Goal: Task Accomplishment & Management: Manage account settings

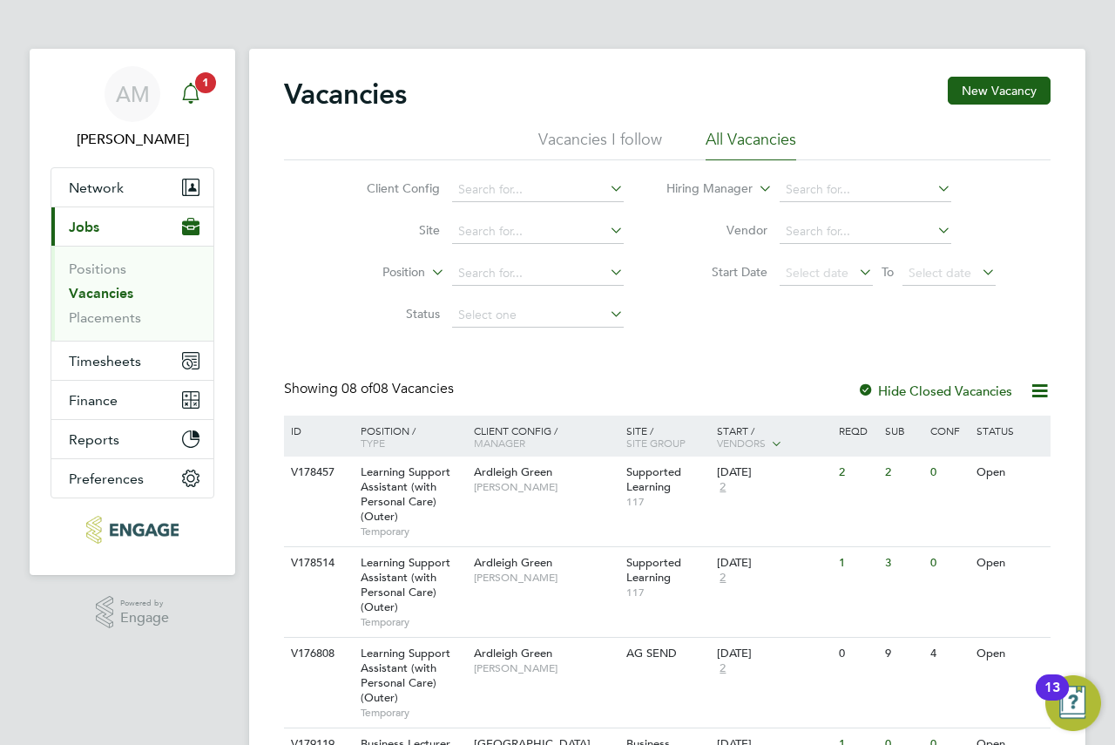
drag, startPoint x: 317, startPoint y: 157, endPoint x: 191, endPoint y: 84, distance: 145.5
click at [191, 84] on icon "Main navigation" at bounding box center [190, 91] width 17 height 17
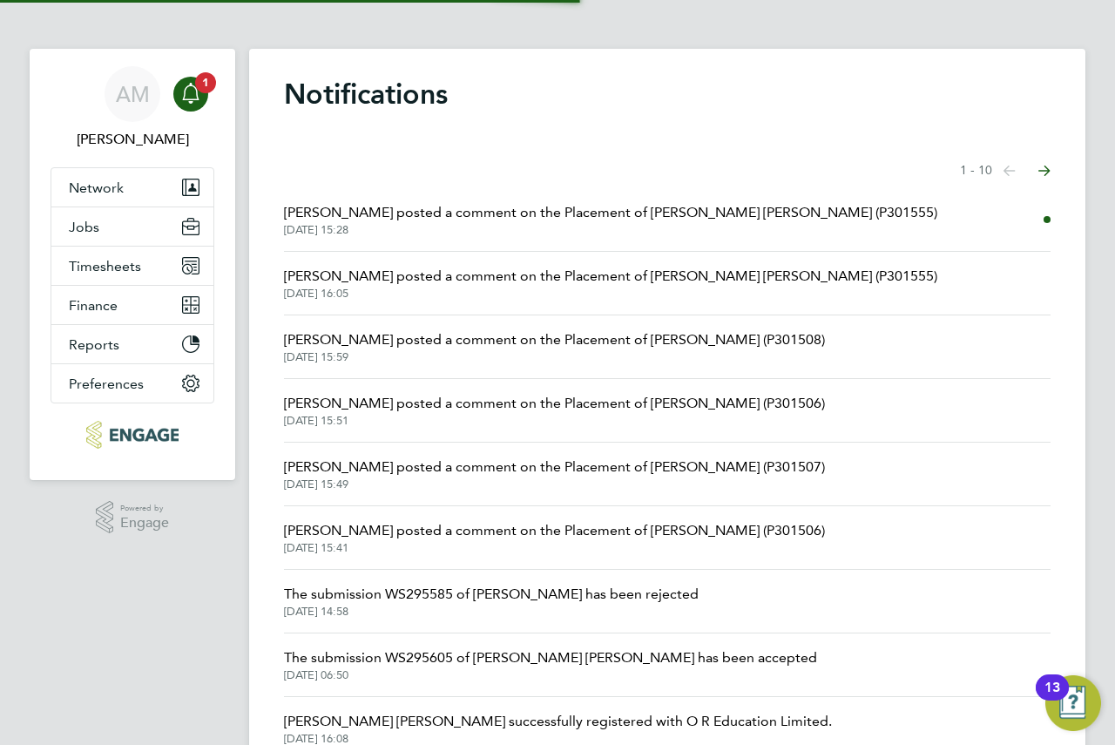
click at [503, 236] on span "[DATE] 15:28" at bounding box center [610, 230] width 653 height 14
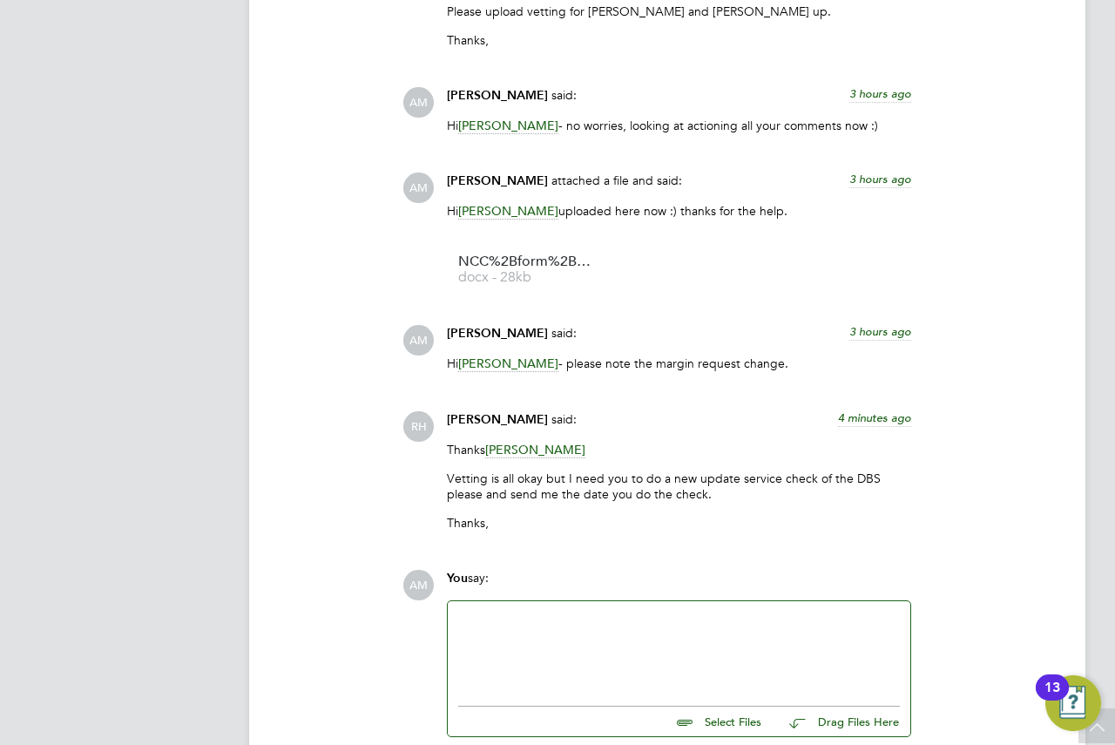
scroll to position [1709, 0]
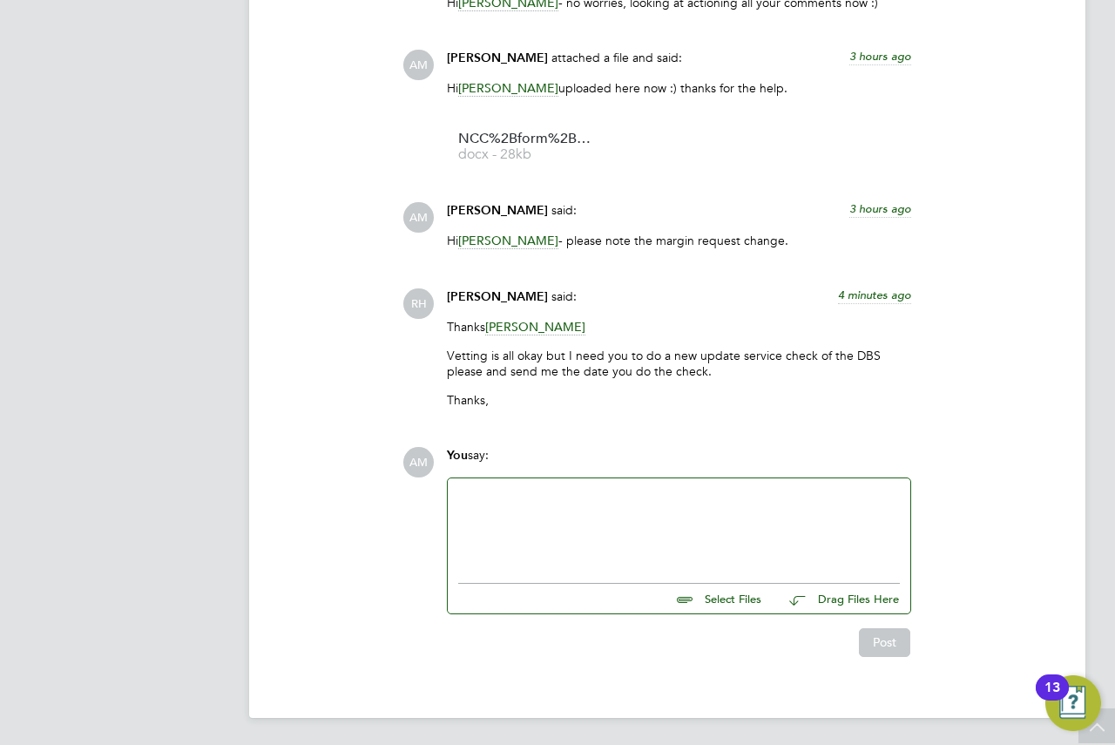
click at [707, 496] on div at bounding box center [679, 526] width 442 height 75
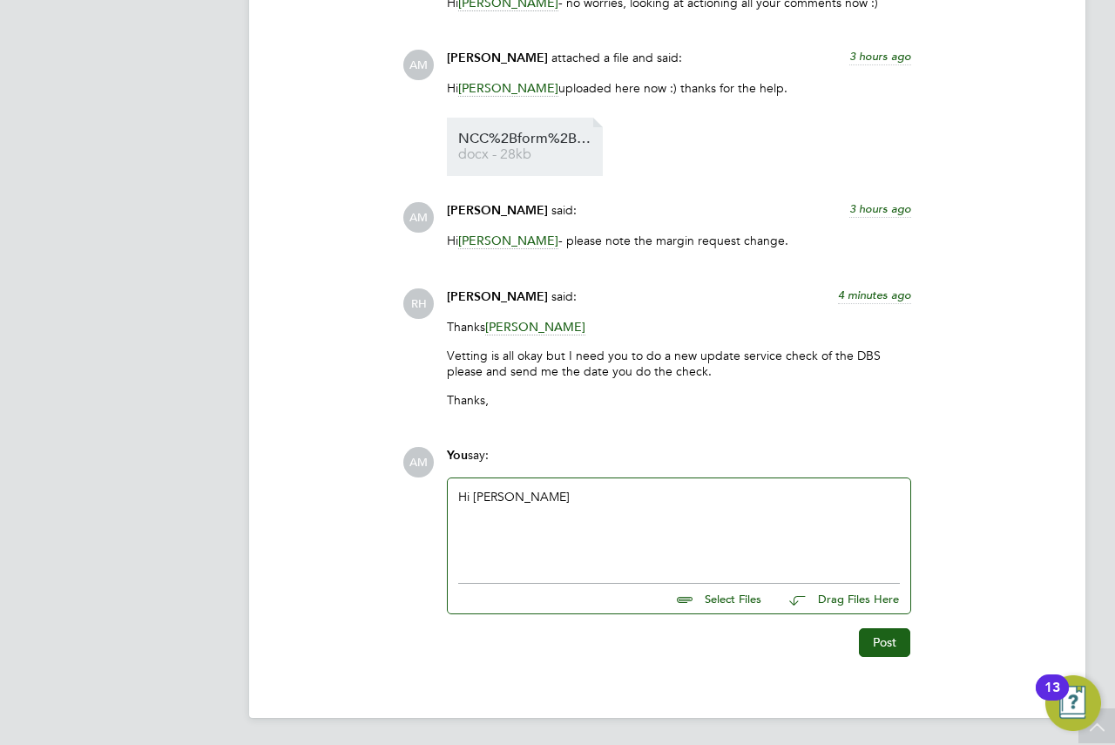
click at [527, 130] on li "NCC%2Bform%2BReema%2BDave%2B docx - 28kb" at bounding box center [525, 147] width 156 height 58
click at [527, 135] on span "NCC%2Bform%2BReema%2BDave%2B" at bounding box center [527, 138] width 139 height 13
click at [710, 589] on input "file" at bounding box center [768, 596] width 261 height 24
type input "C:\fakepath\NCC+form+Reema+Dave+.docx"
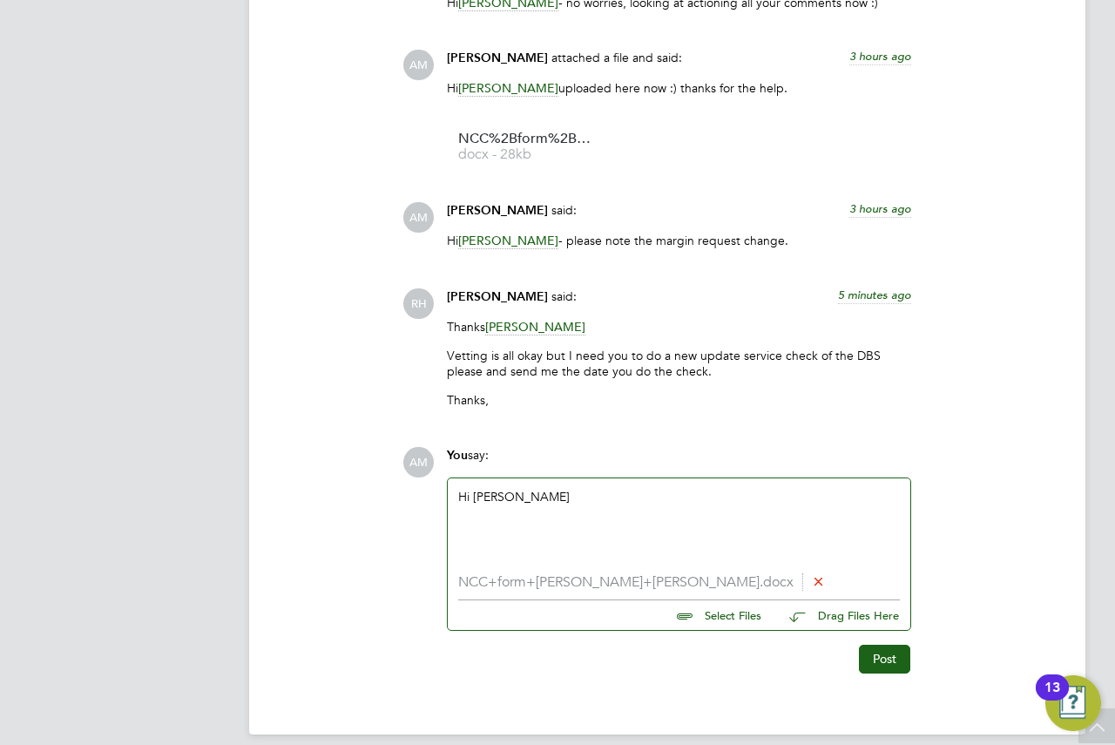
click at [597, 503] on div "Hi Rufena" at bounding box center [679, 526] width 442 height 75
drag, startPoint x: 583, startPoint y: 497, endPoint x: 559, endPoint y: 500, distance: 23.7
click at [438, 484] on div "You say: Hi Rufena NCC+form+Reema+Dave+.docx Select Files Drag Files Here Drop …" at bounding box center [679, 539] width 482 height 184
click at [880, 661] on button "Post" at bounding box center [884, 659] width 51 height 28
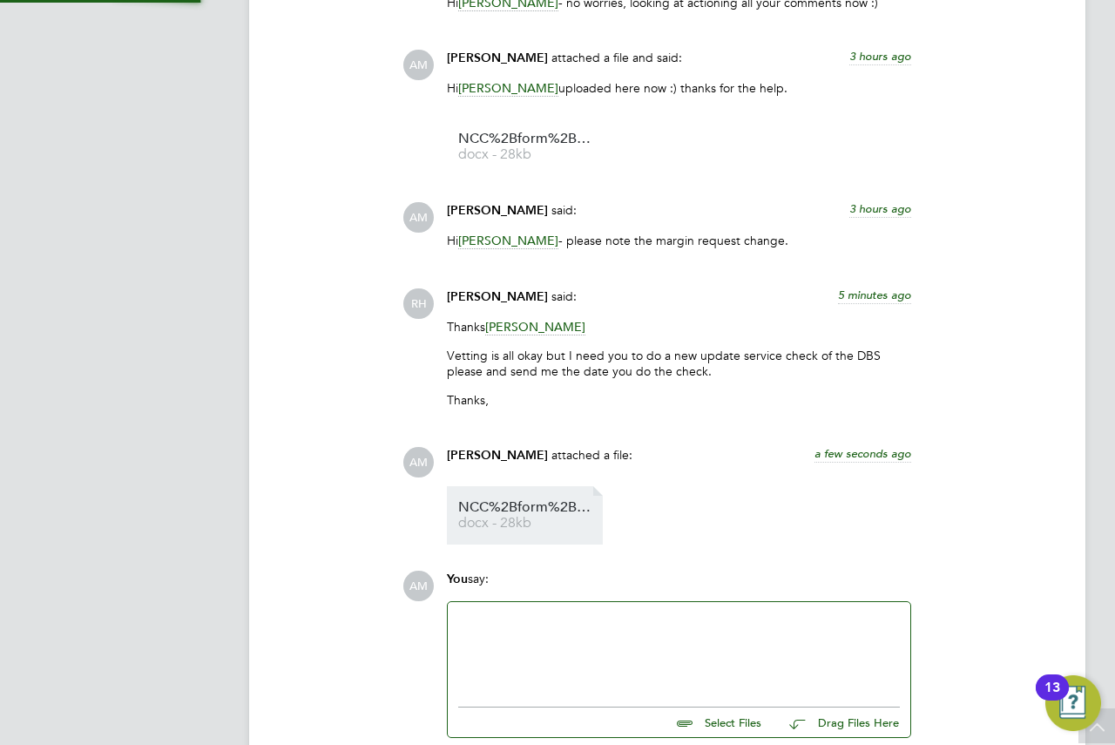
click at [547, 512] on span "NCC%2Bform%2BReema%2BDave%2B" at bounding box center [527, 507] width 139 height 13
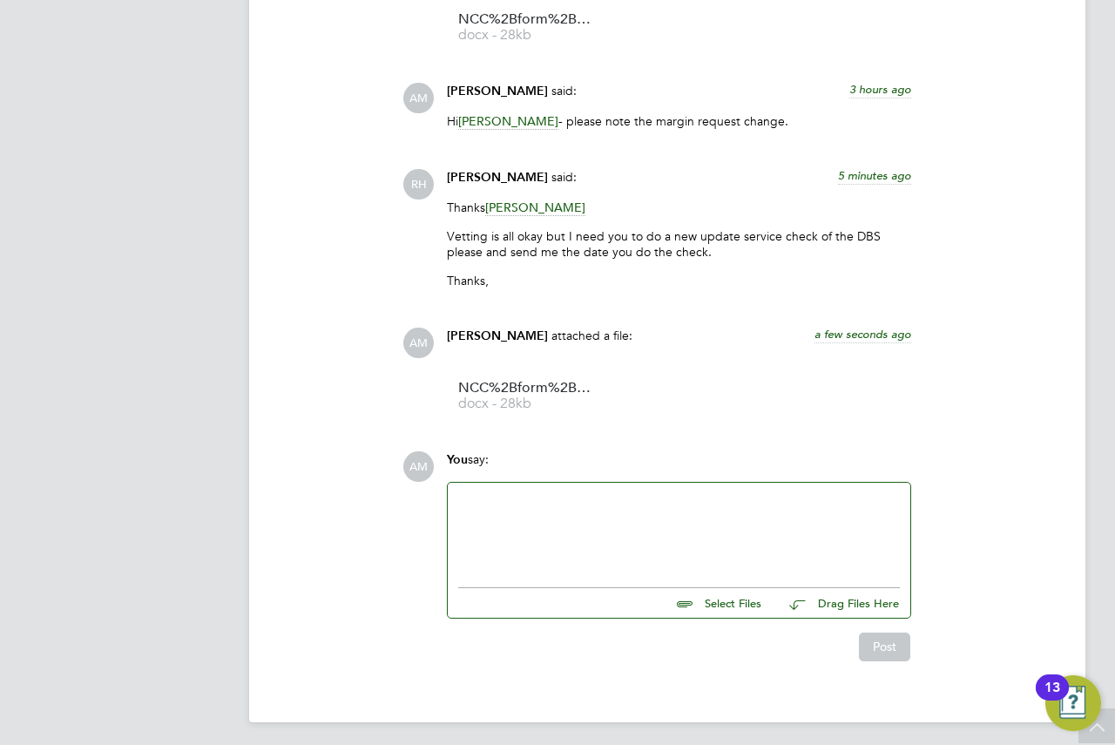
scroll to position [1833, 0]
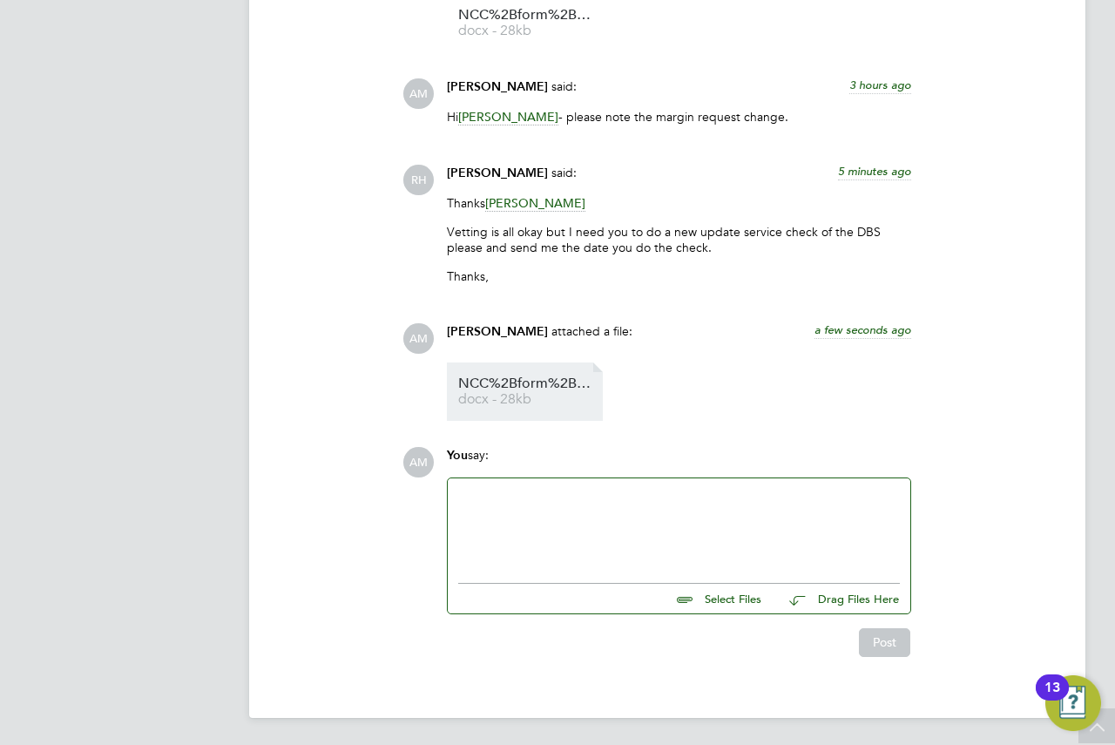
click at [508, 402] on span "docx - 28kb" at bounding box center [527, 399] width 139 height 13
click at [682, 596] on input "file" at bounding box center [768, 596] width 261 height 24
click at [693, 526] on div at bounding box center [679, 526] width 442 height 75
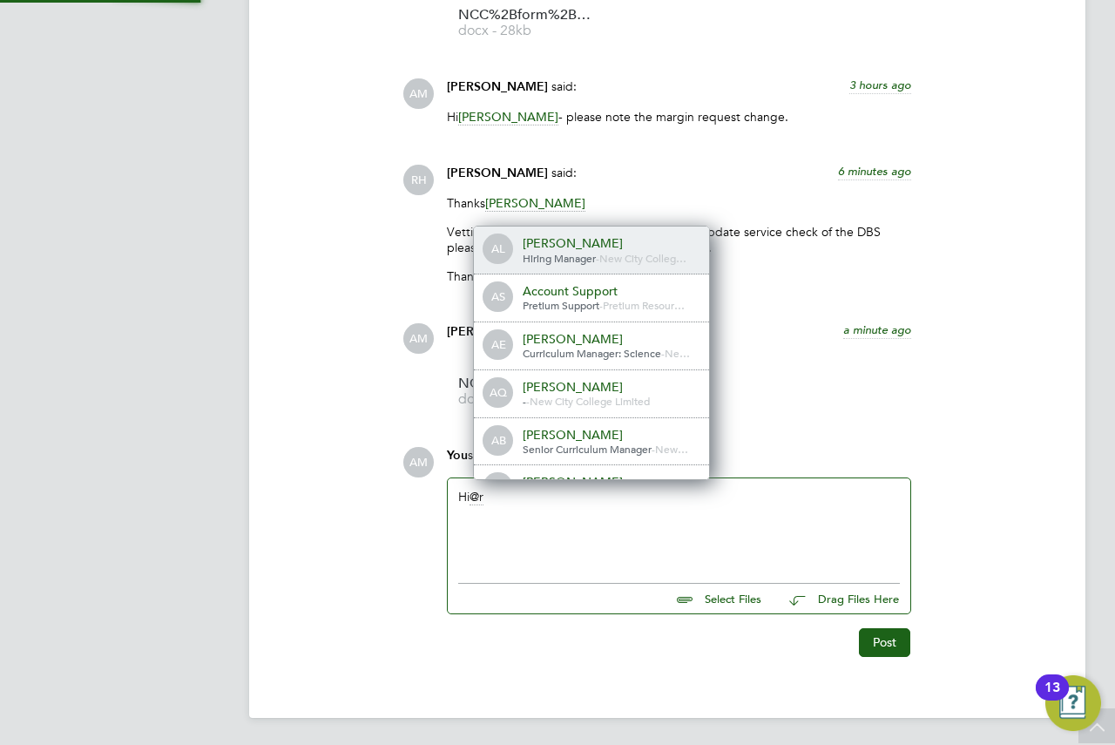
scroll to position [14, 175]
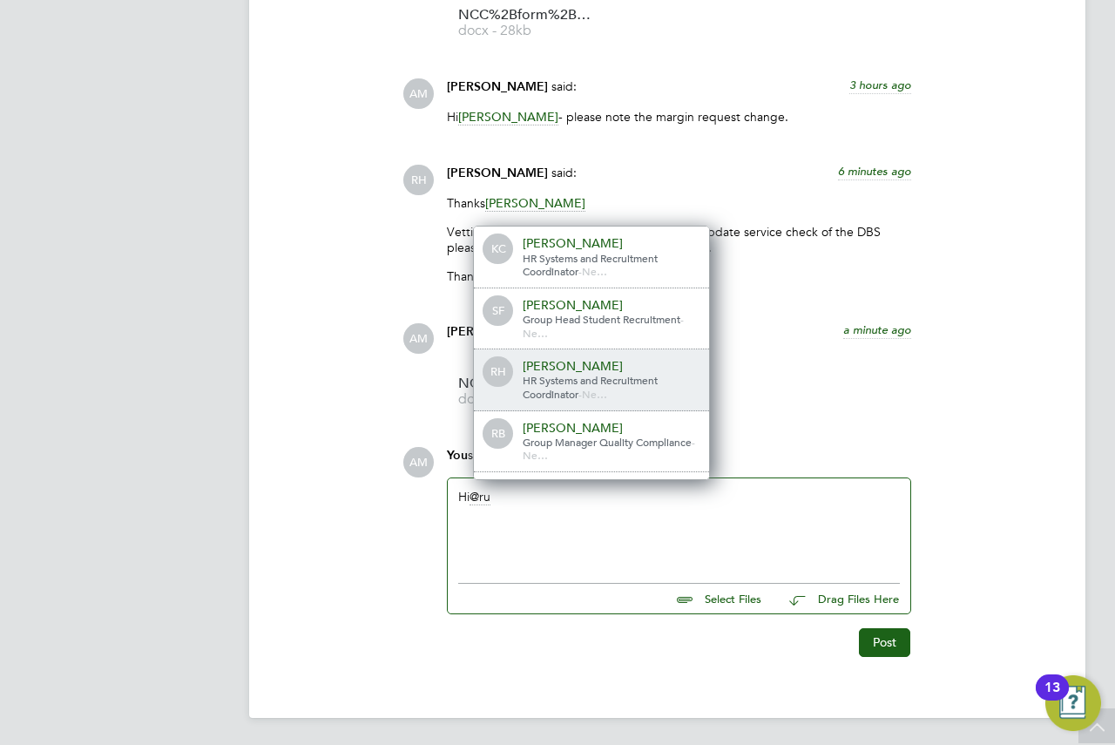
click at [564, 370] on div "[PERSON_NAME]" at bounding box center [610, 366] width 174 height 16
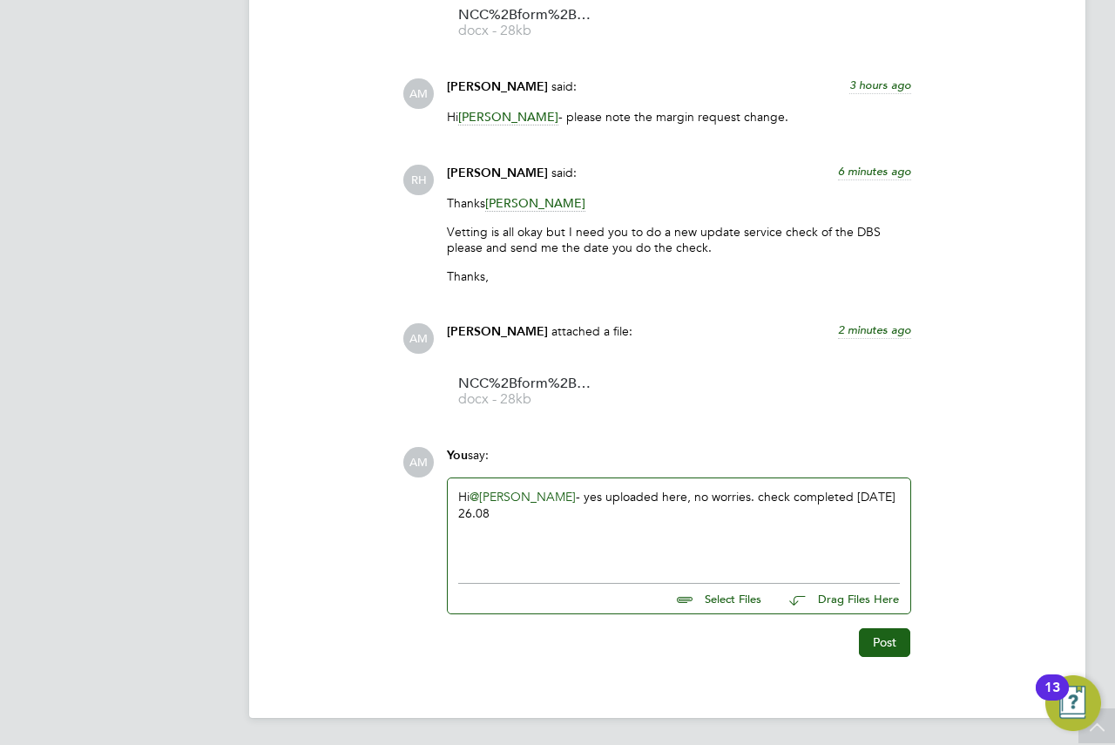
click at [721, 595] on input "file" at bounding box center [768, 596] width 261 height 24
type input "C:\fakepath\REEMA UPDATED .docx"
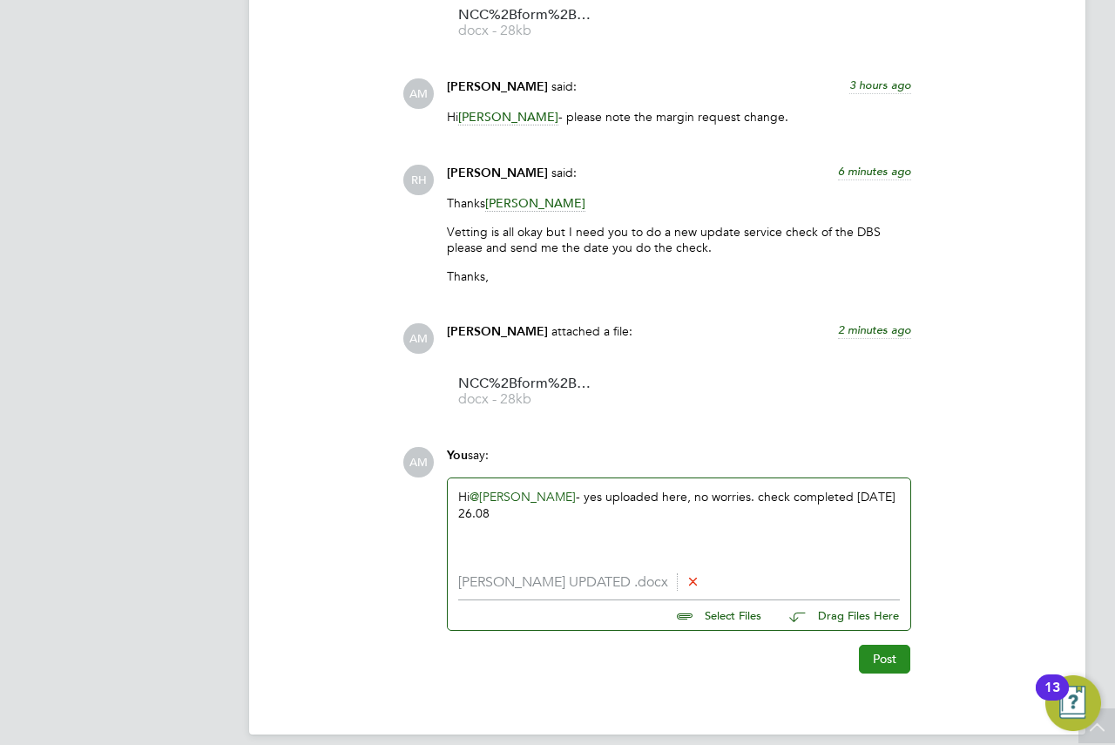
click at [876, 652] on button "Post" at bounding box center [884, 659] width 51 height 28
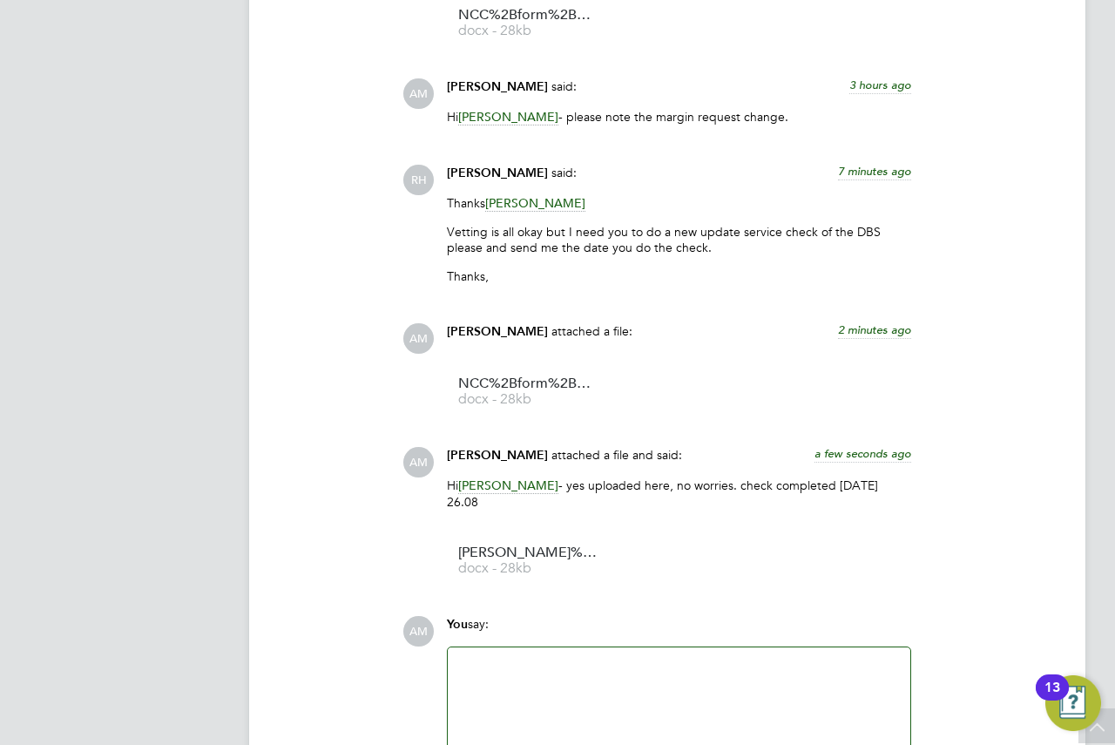
drag, startPoint x: 746, startPoint y: 358, endPoint x: 733, endPoint y: 339, distance: 23.7
drag, startPoint x: 733, startPoint y: 339, endPoint x: 724, endPoint y: 328, distance: 13.6
click at [725, 334] on div "Andrew Murphy attached a file: 2 minutes ago" at bounding box center [679, 338] width 464 height 30
click at [507, 546] on link "REEMA%20UPDATED%20 docx - 28kb" at bounding box center [527, 560] width 139 height 29
drag, startPoint x: 664, startPoint y: 136, endPoint x: 632, endPoint y: 115, distance: 37.7
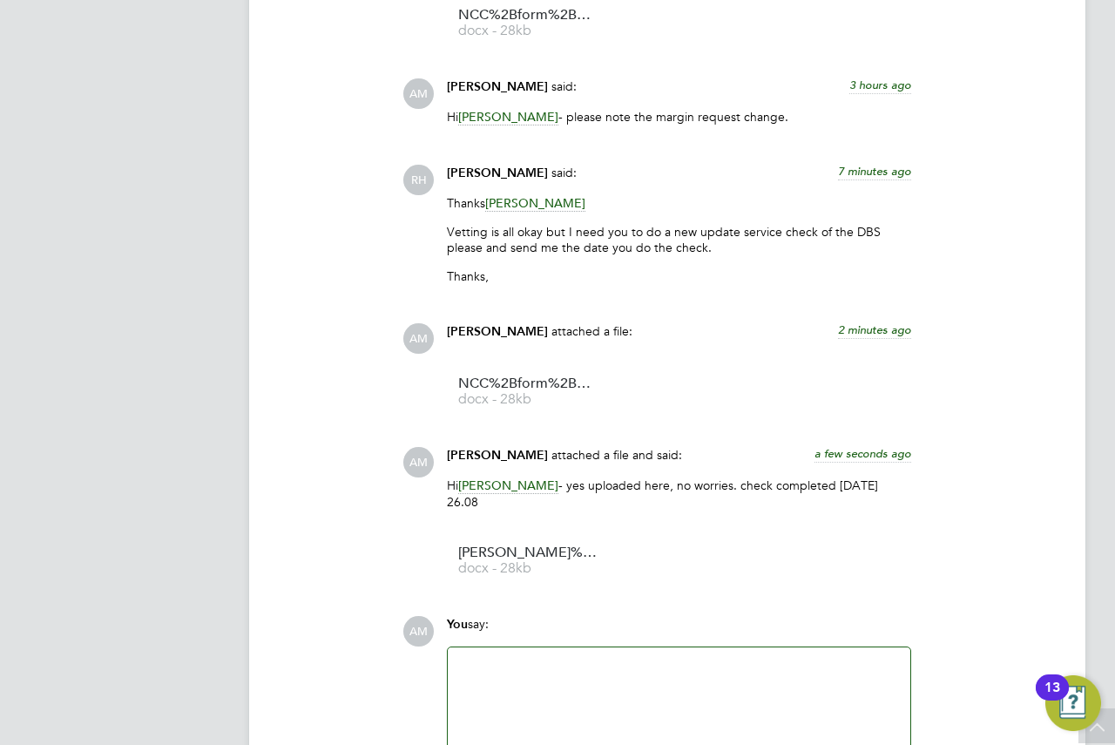
drag, startPoint x: 628, startPoint y: 115, endPoint x: 605, endPoint y: 107, distance: 24.0
click at [605, 107] on div "Andrew Murphy said: 3 hours ago" at bounding box center [679, 93] width 464 height 30
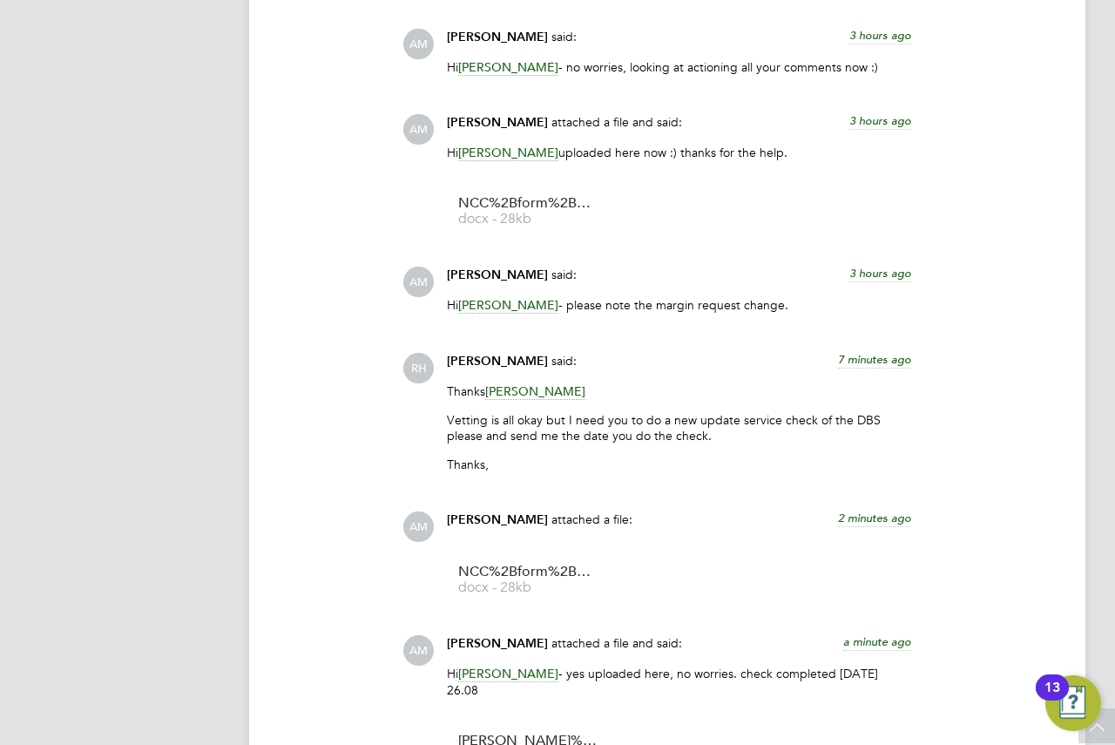
scroll to position [1833, 0]
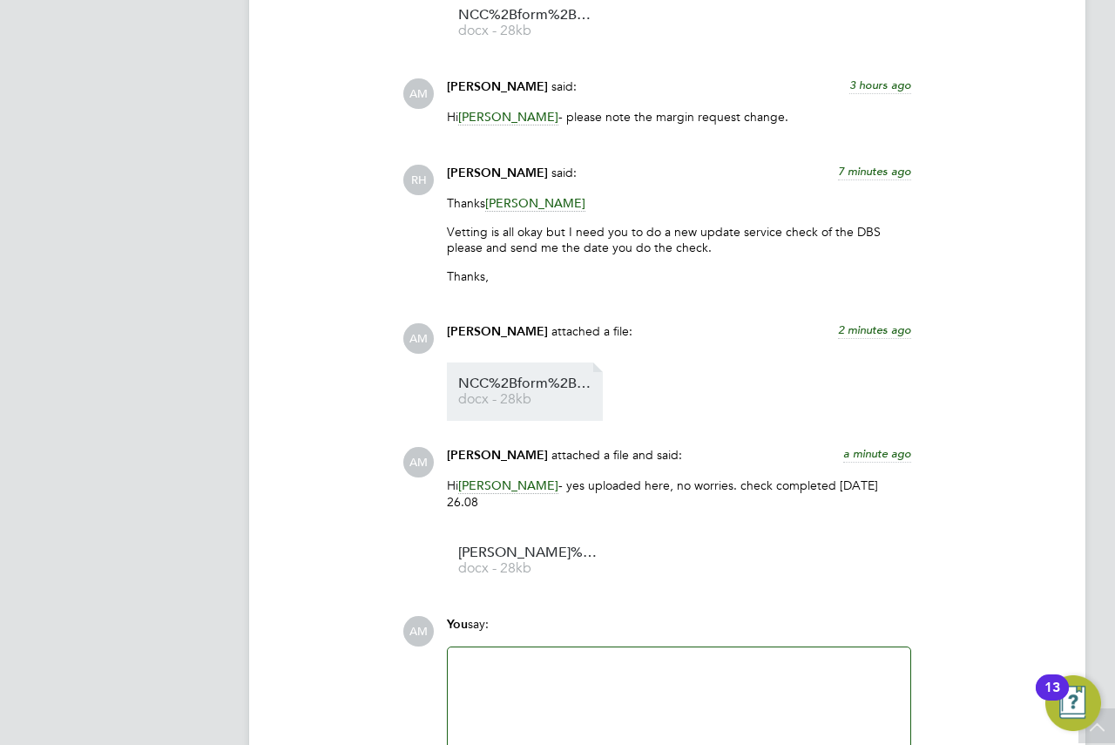
click at [487, 384] on span "NCC%2Bform%2BReema%2BDave%2B" at bounding box center [527, 383] width 139 height 13
click at [306, 125] on div "Operational Instructions & Comments (7) RH Rufena Haque said: 4 days ago Hi And…" at bounding box center [667, 240] width 767 height 1170
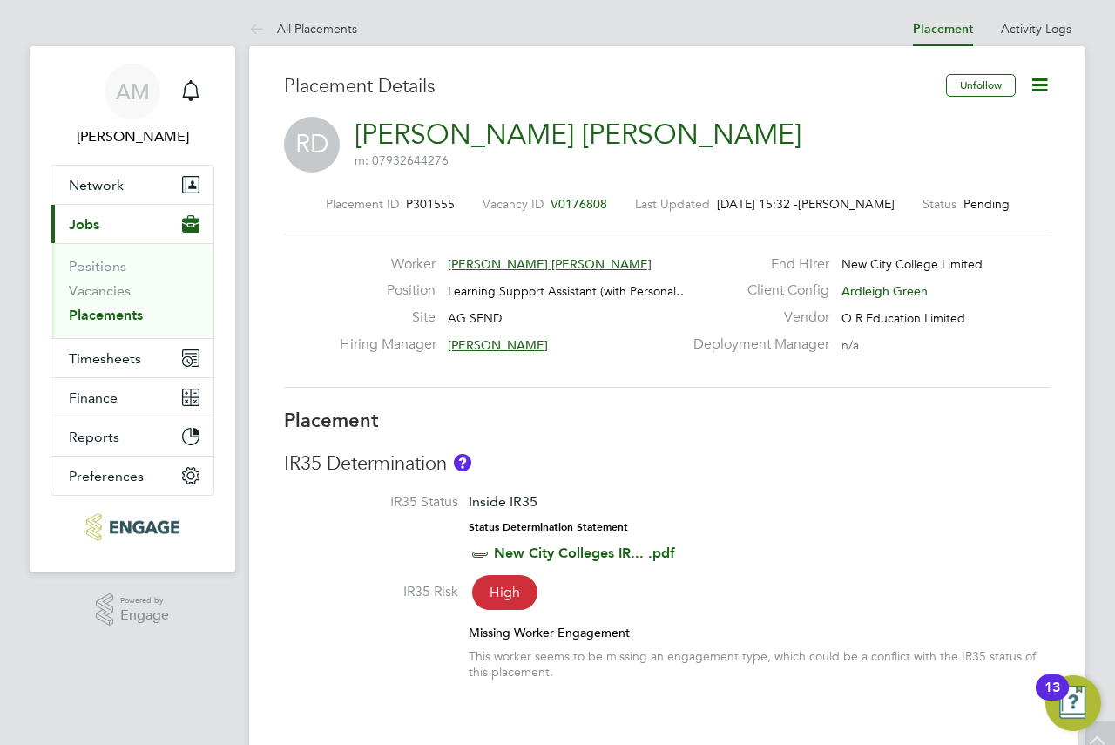
scroll to position [0, 0]
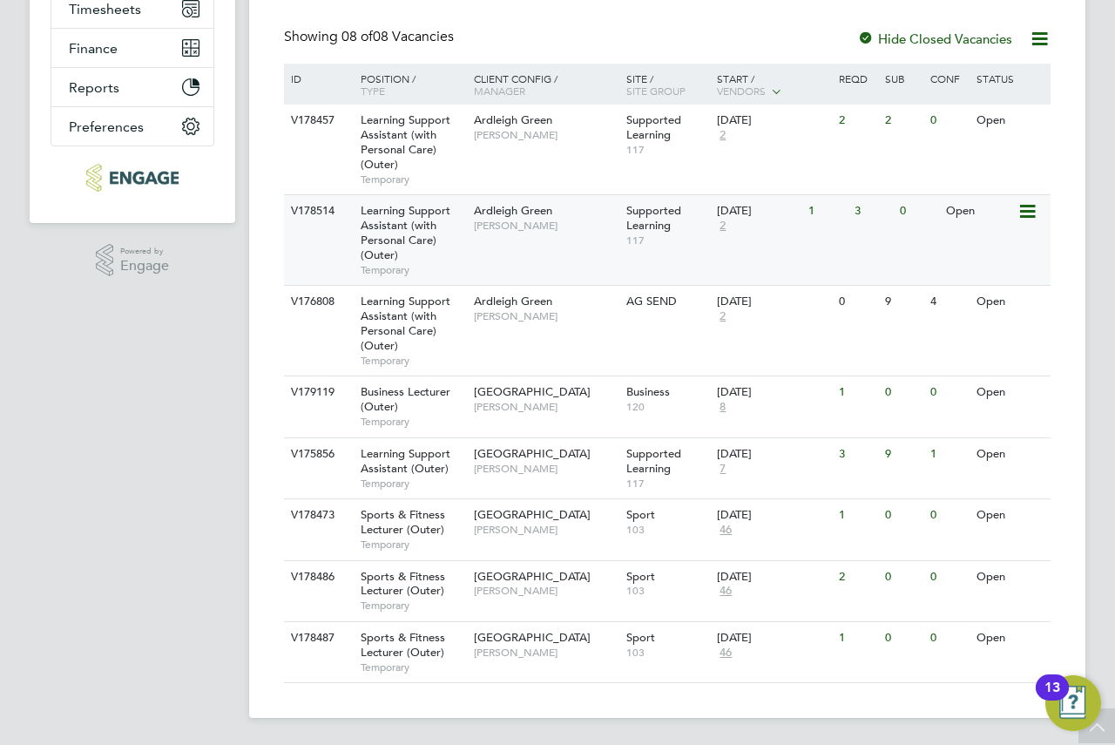
scroll to position [353, 0]
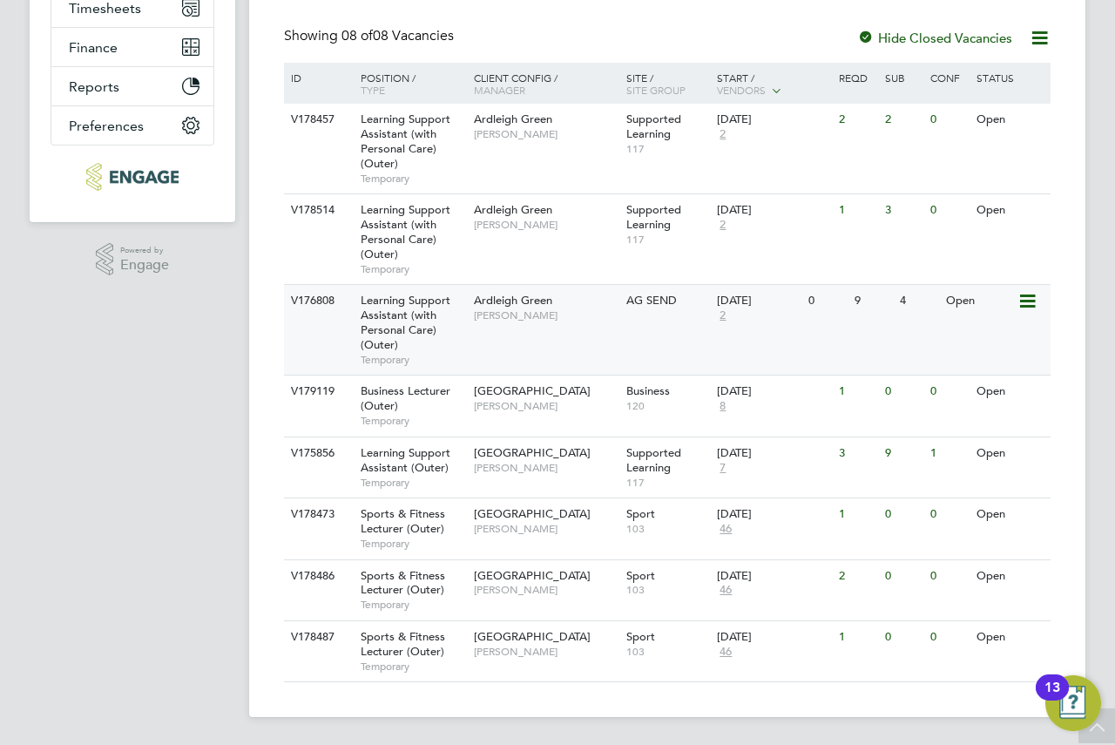
click at [581, 335] on div "V176808 Learning Support Assistant (with Personal Care) (Outer) Temporary Ardle…" at bounding box center [667, 329] width 767 height 91
click at [766, 192] on div "V178457 Learning Support Assistant (with Personal Care) (Outer) Temporary Ardle…" at bounding box center [667, 149] width 767 height 90
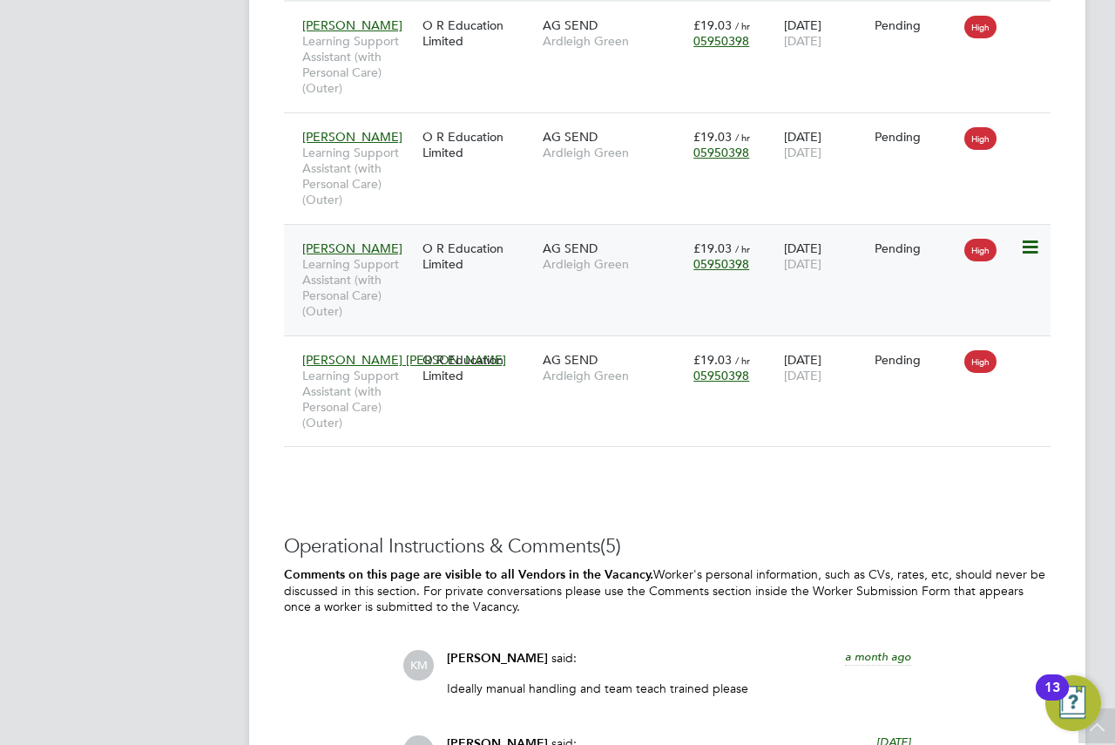
click at [552, 281] on div "David Jenkin Learning Support Assistant (with Personal Care) (Outer) O R Educat…" at bounding box center [667, 279] width 767 height 111
click at [477, 268] on div "O R Education Limited" at bounding box center [478, 256] width 120 height 49
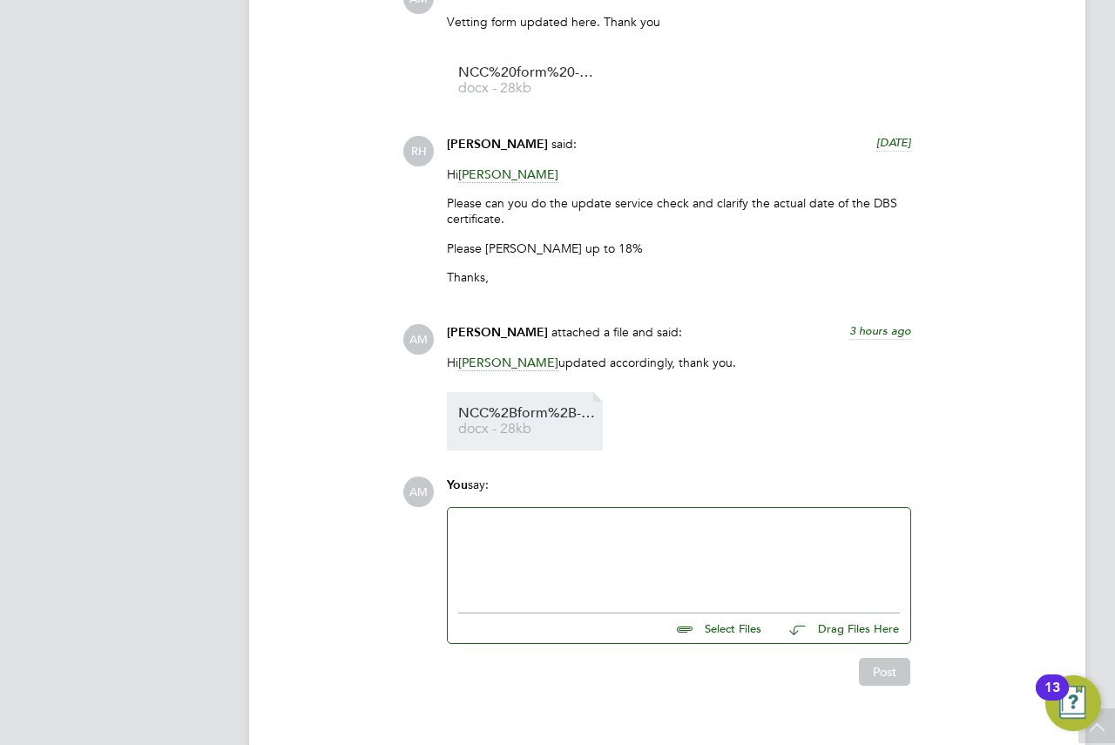
click at [531, 428] on span "docx - 28kb" at bounding box center [527, 428] width 139 height 13
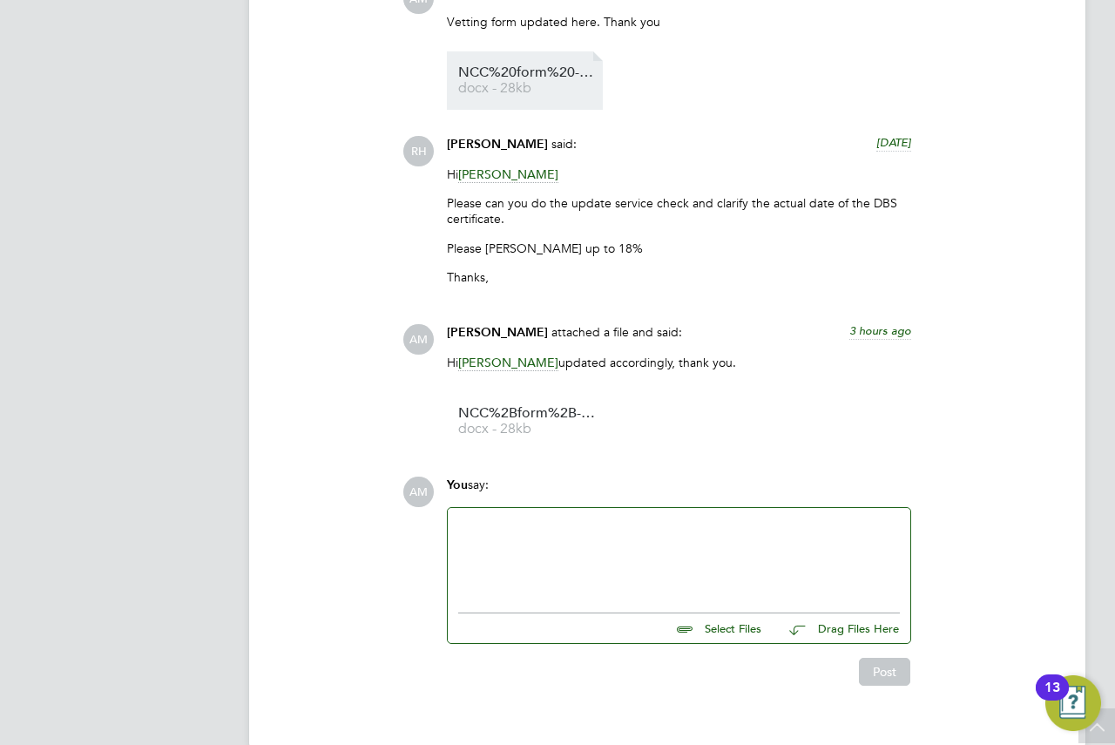
click at [553, 77] on span "NCC%20form%20-%20David%20updated" at bounding box center [527, 72] width 139 height 13
click at [717, 634] on input "file" at bounding box center [768, 625] width 261 height 24
type input "C:\fakepath\David Jenkins Updated .docx"
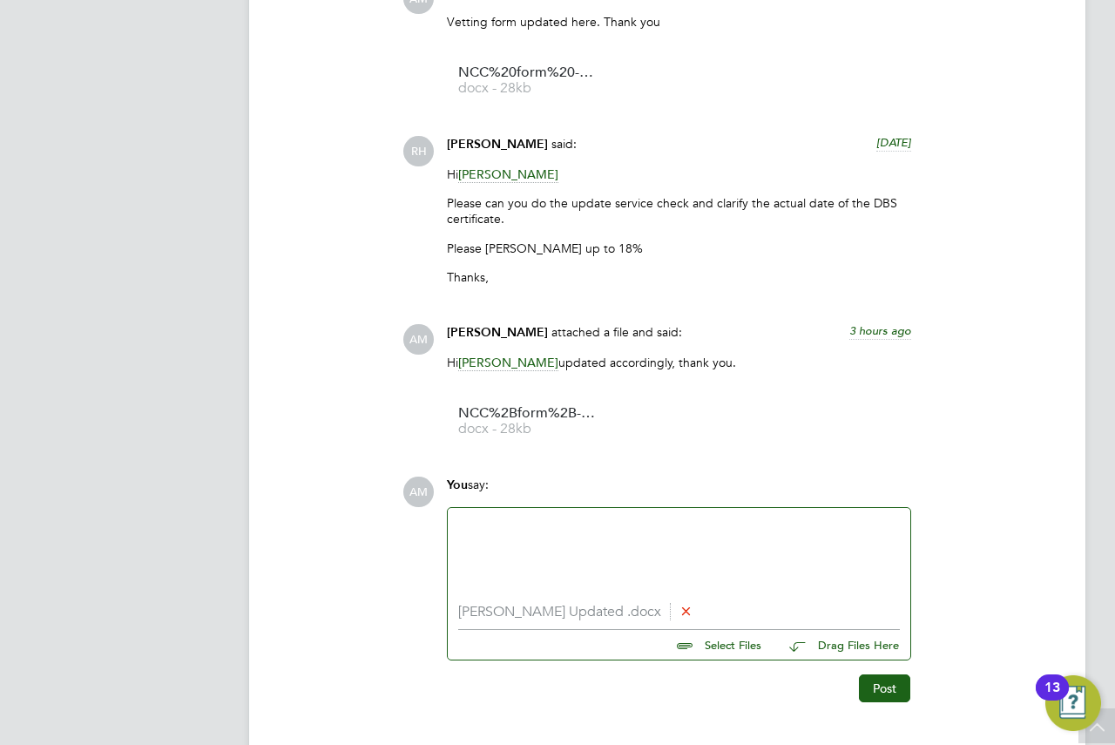
click at [625, 556] on div at bounding box center [679, 555] width 442 height 75
click at [854, 692] on div "Post" at bounding box center [678, 688] width 464 height 28
click at [862, 691] on button "Post" at bounding box center [884, 688] width 51 height 28
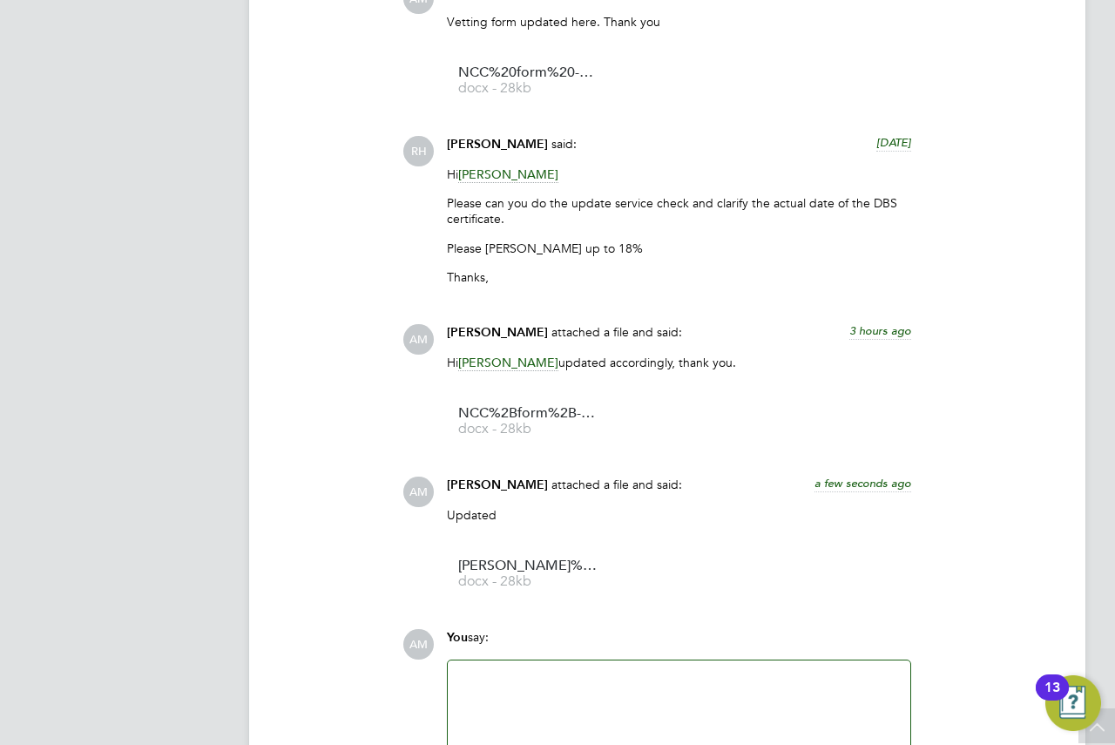
drag, startPoint x: 830, startPoint y: 571, endPoint x: 310, endPoint y: 380, distance: 554.2
click at [310, 380] on div "Operational Instructions & Comments (5) AM Andrew Murphy attached a file and sa…" at bounding box center [667, 306] width 767 height 1066
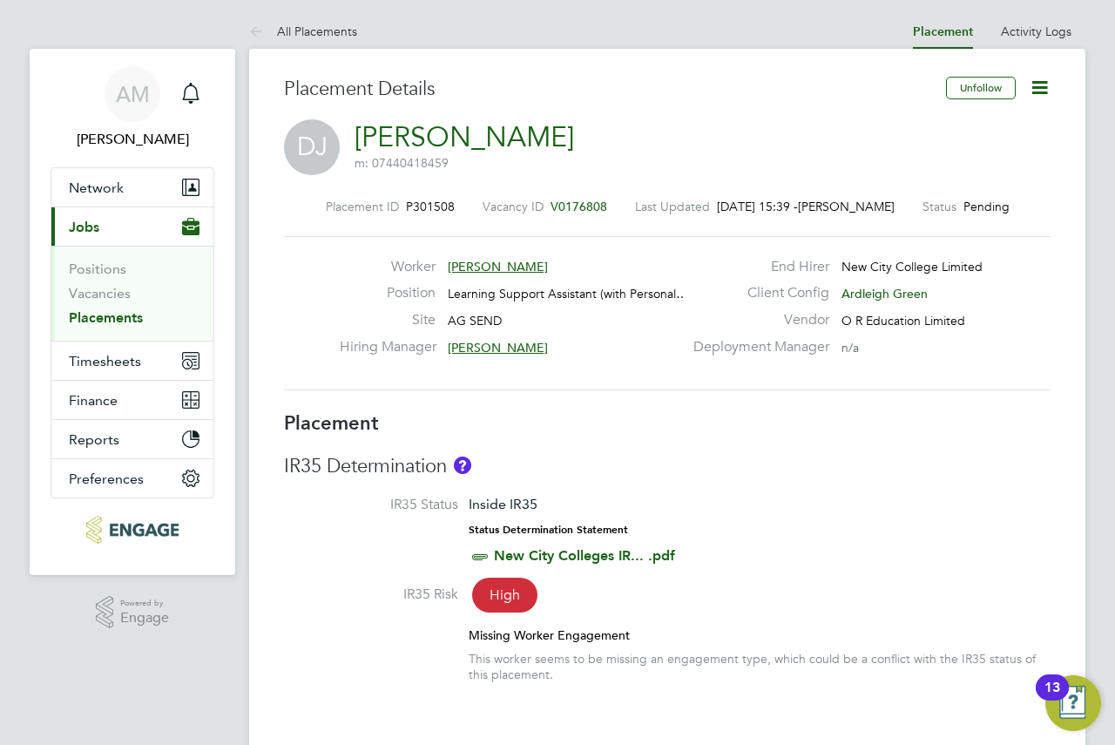
drag, startPoint x: 125, startPoint y: 193, endPoint x: 84, endPoint y: 318, distance: 131.1
click at [84, 318] on link "Placements" at bounding box center [106, 317] width 74 height 17
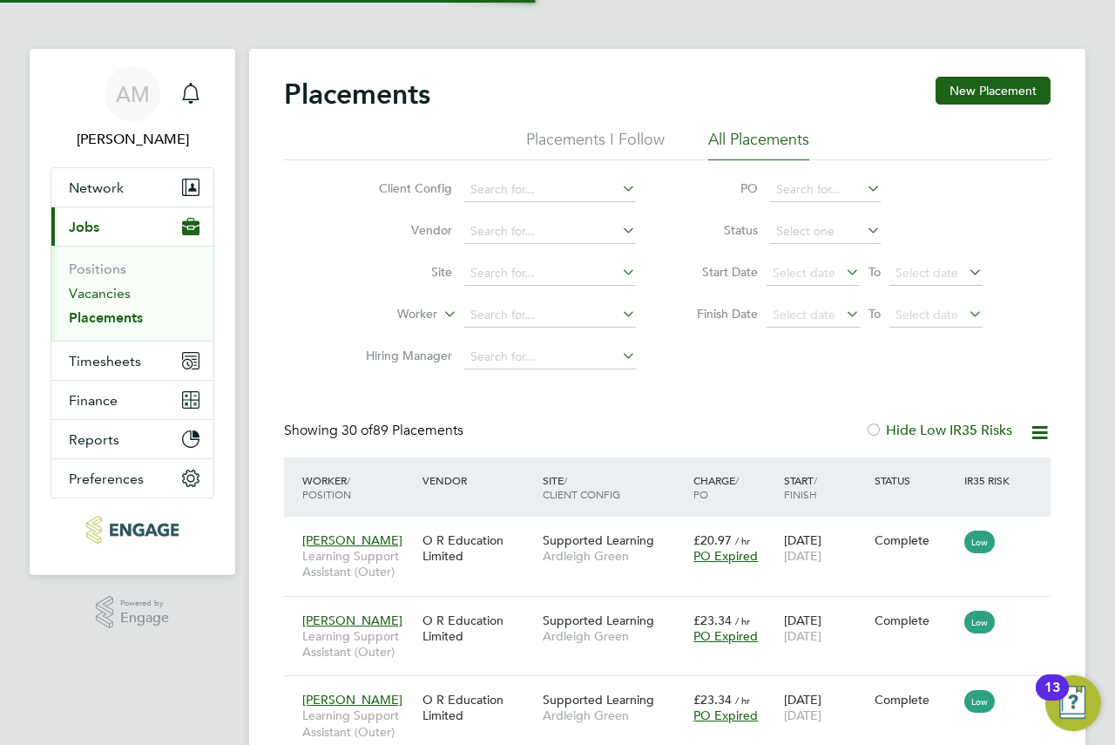
click at [99, 289] on link "Vacancies" at bounding box center [100, 293] width 62 height 17
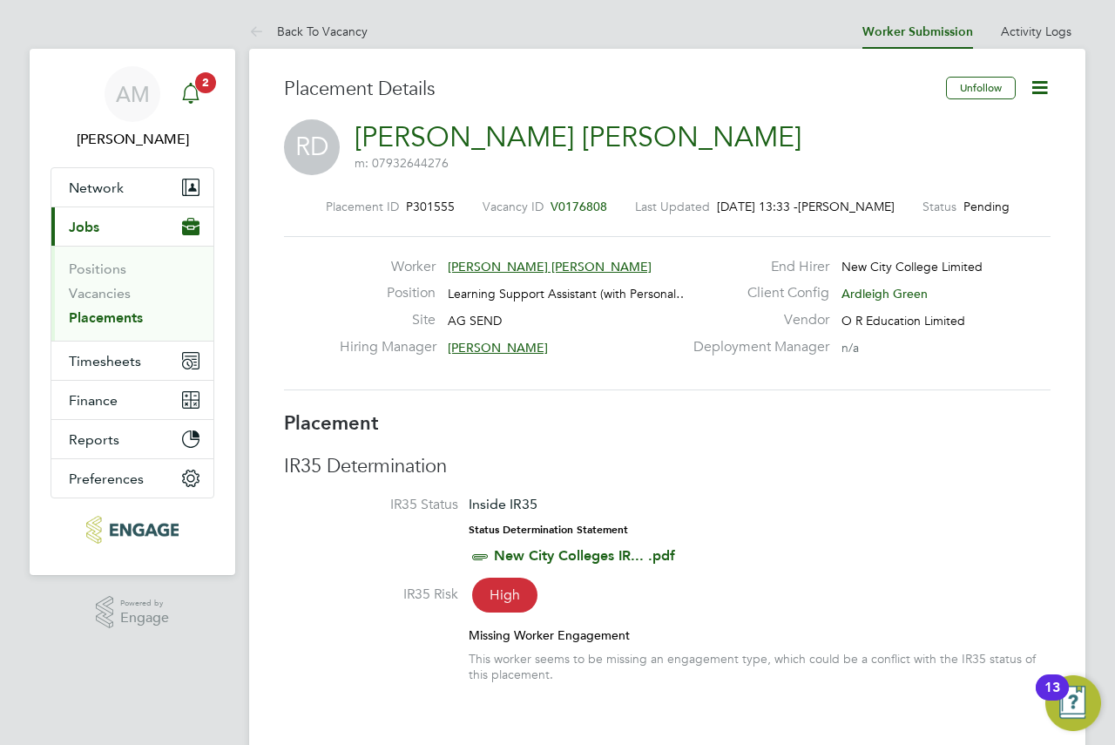
click at [188, 95] on icon "Main navigation" at bounding box center [190, 93] width 21 height 21
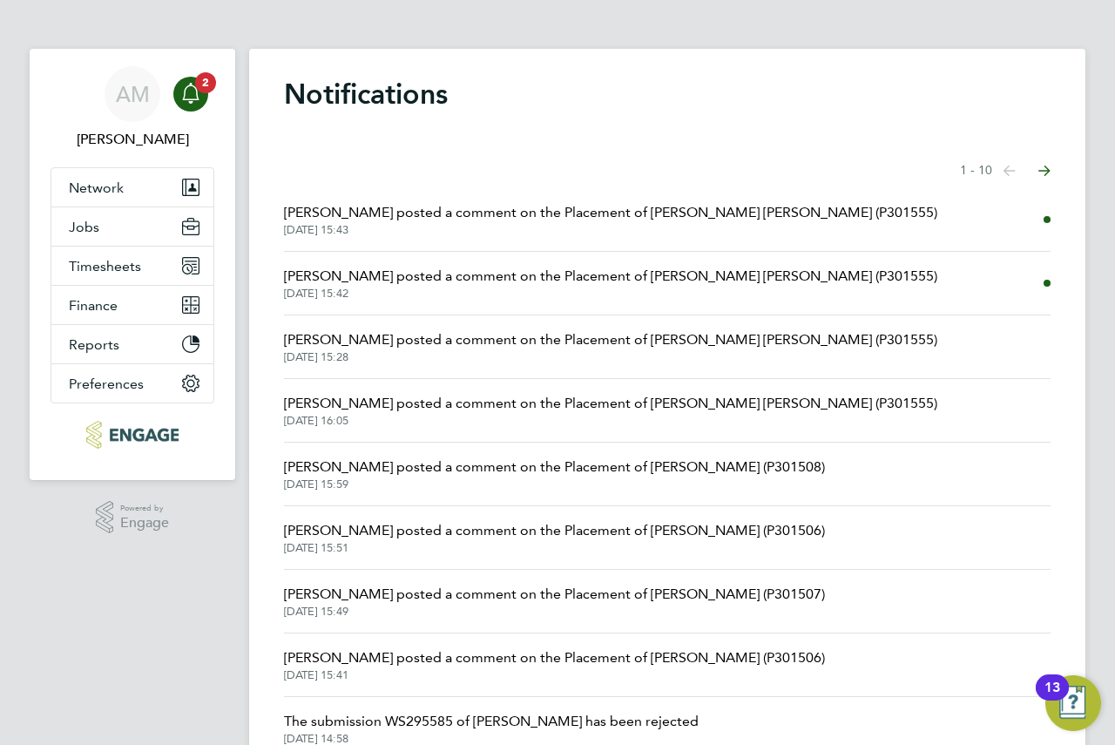
click at [664, 288] on span "26 Aug 2025, 15:42" at bounding box center [610, 294] width 653 height 14
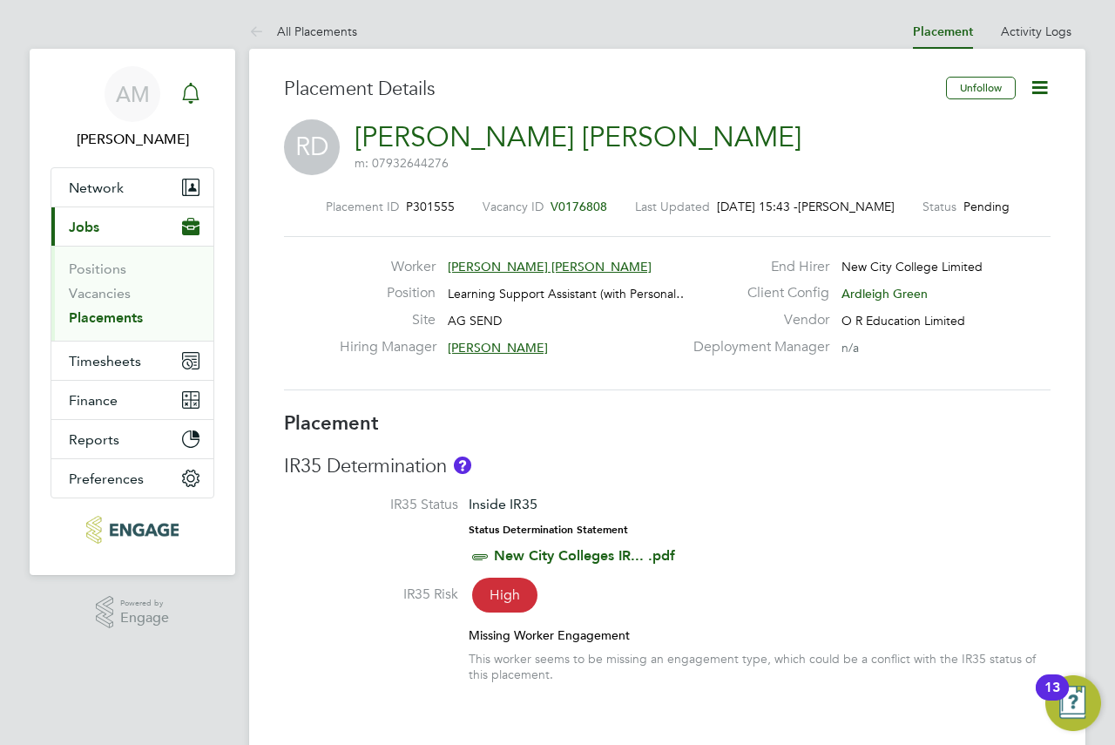
click at [195, 94] on icon "Main navigation" at bounding box center [190, 93] width 21 height 21
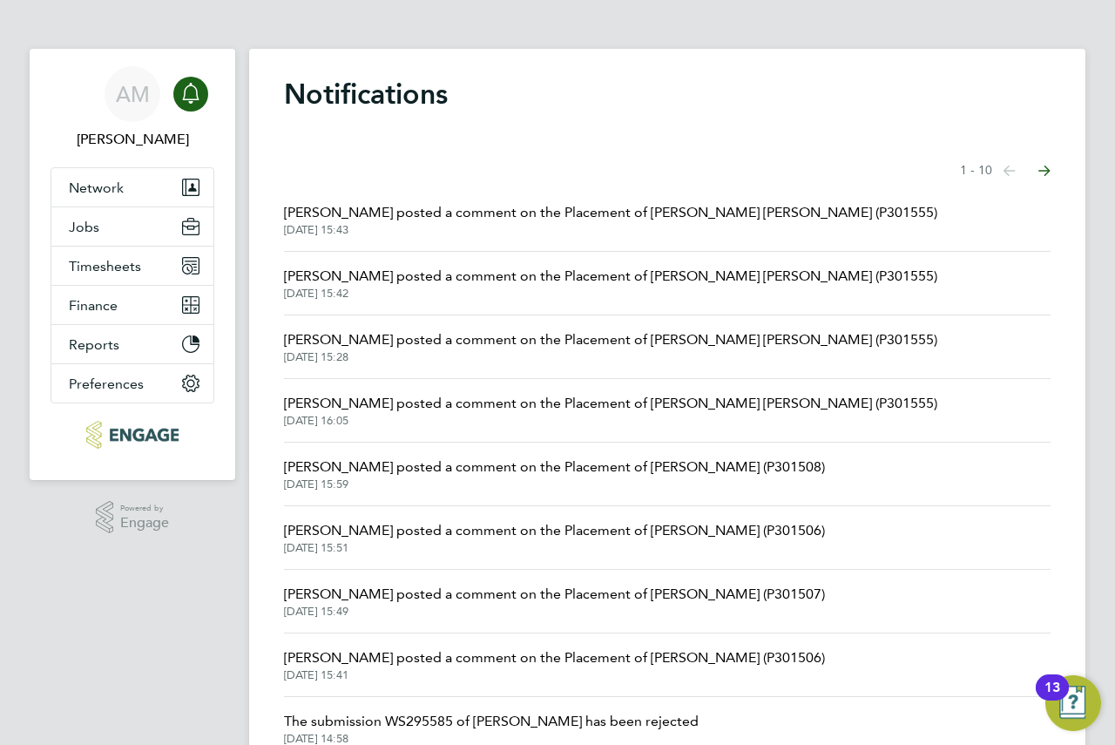
click at [575, 309] on li "Rufena Haque posted a comment on the Placement of Reema Dave (P301555) 26 Aug 2…" at bounding box center [667, 284] width 767 height 64
click at [571, 291] on span "26 Aug 2025, 15:42" at bounding box center [610, 294] width 653 height 14
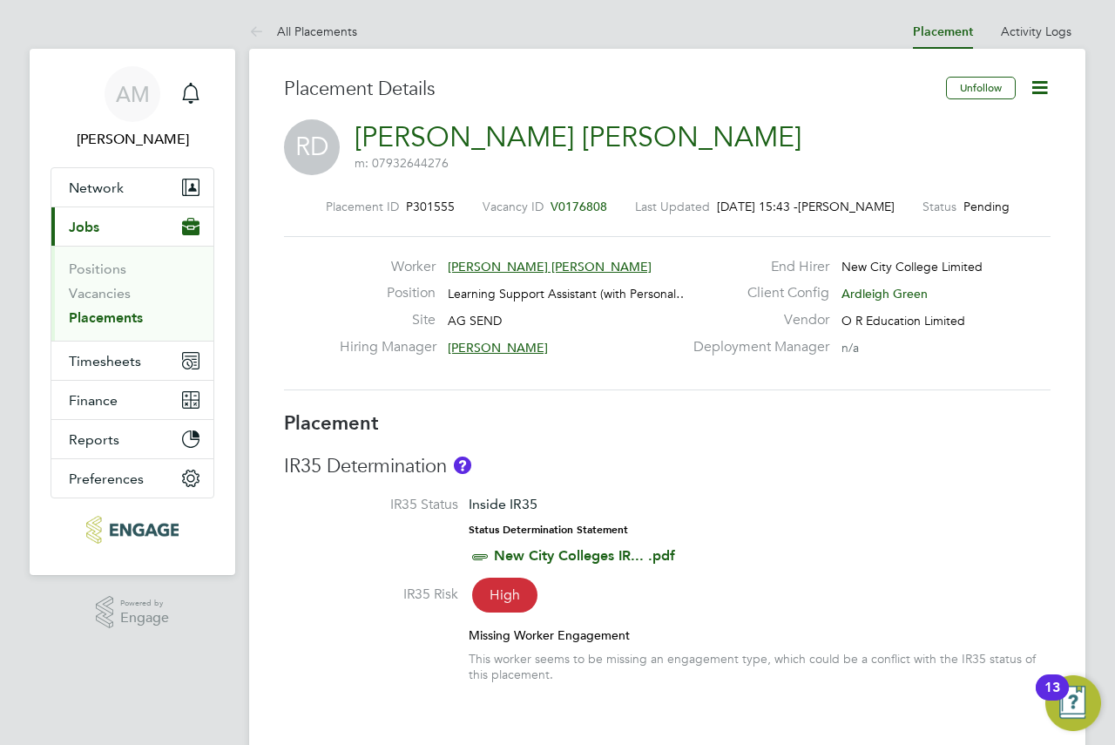
click at [1039, 98] on icon at bounding box center [1040, 88] width 22 height 22
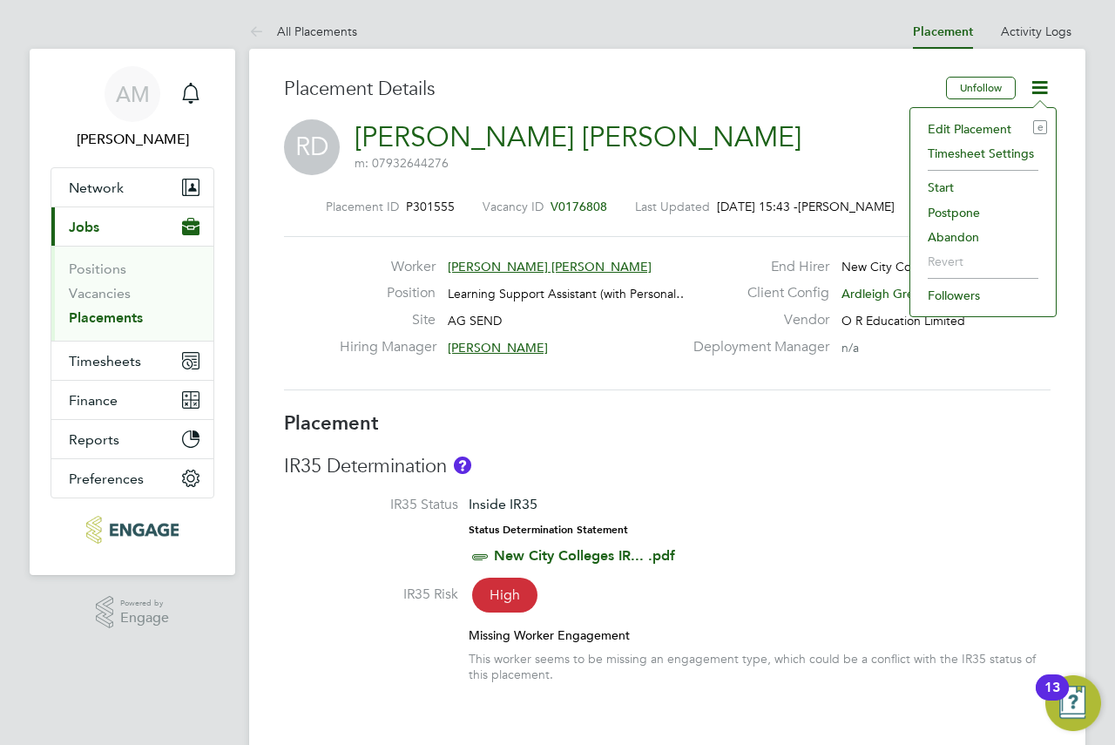
click at [989, 130] on li "Edit Placement e" at bounding box center [983, 129] width 128 height 24
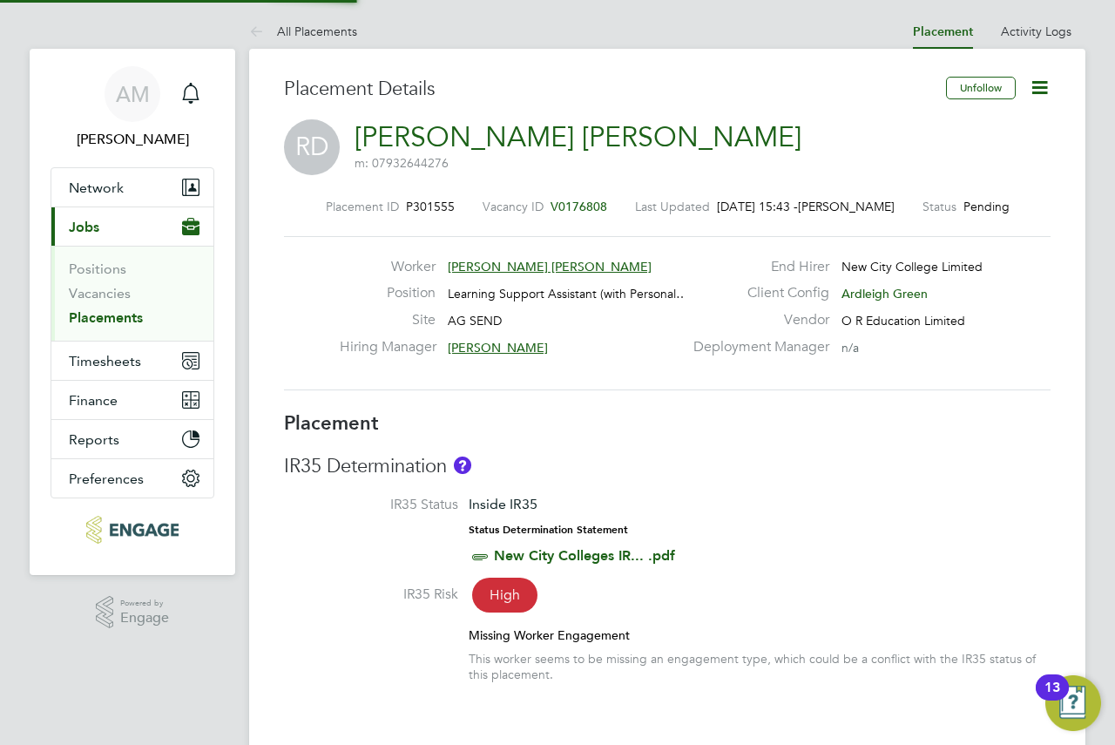
type input "[PERSON_NAME]"
type input "[DATE]"
type input "09:00"
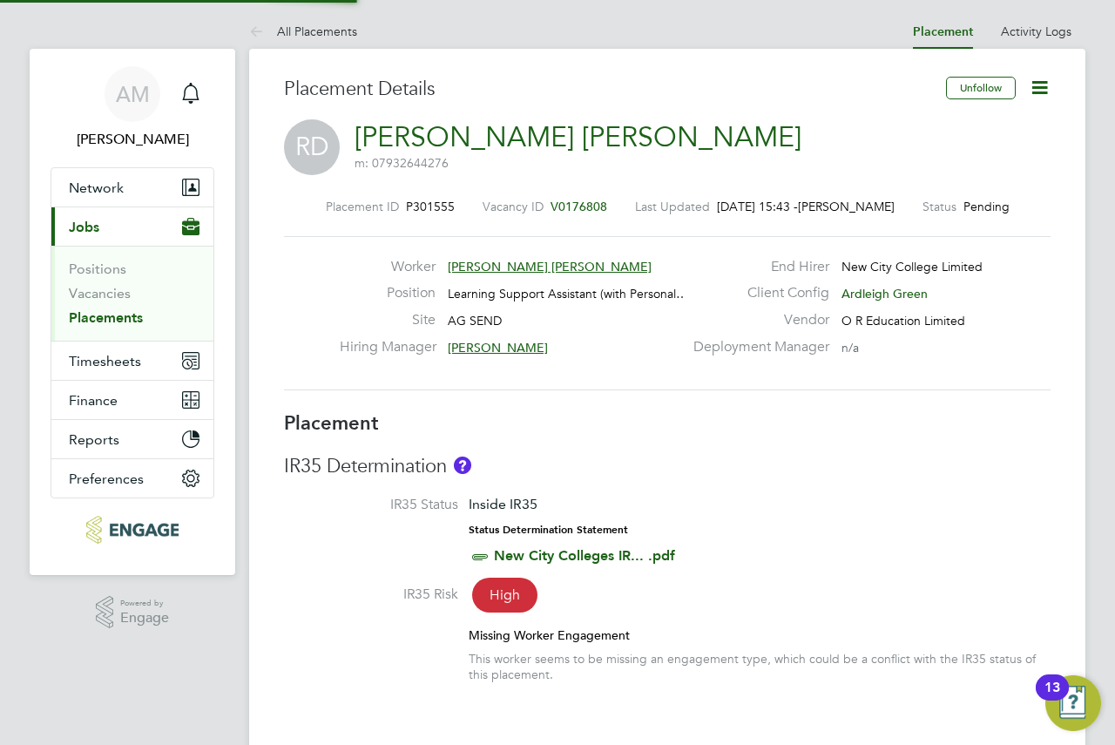
type input "16:30"
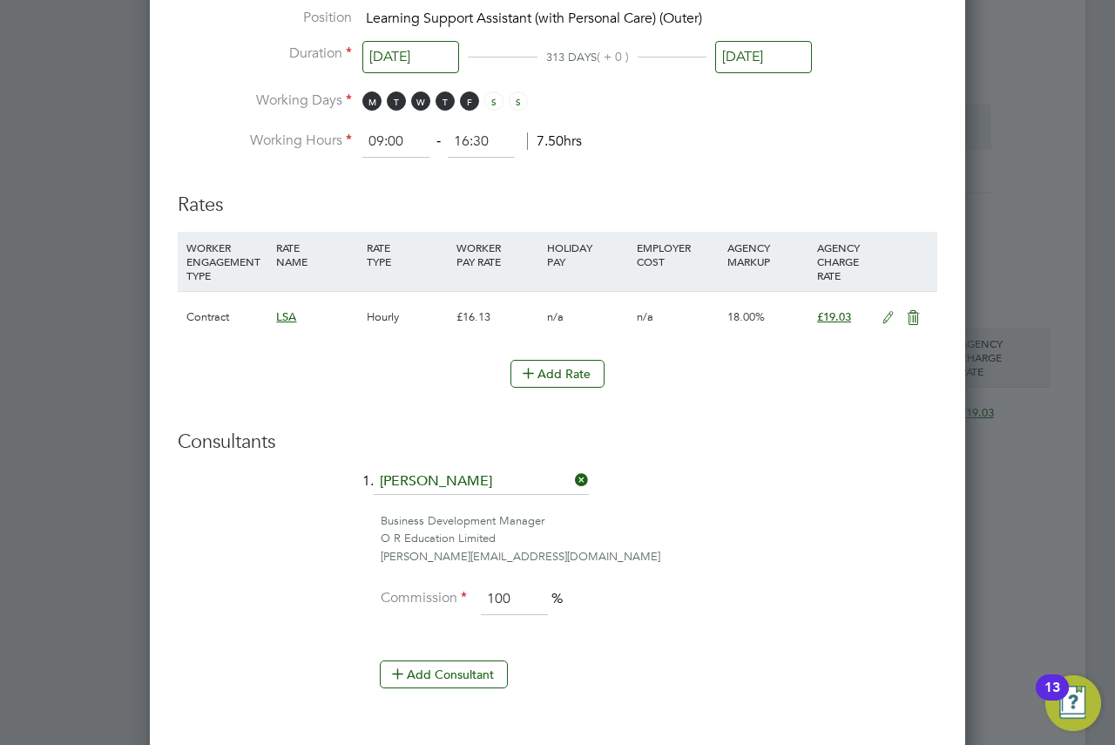
drag, startPoint x: 699, startPoint y: 438, endPoint x: 662, endPoint y: 431, distance: 38.1
drag, startPoint x: 662, startPoint y: 431, endPoint x: 499, endPoint y: 429, distance: 162.9
click at [499, 429] on h3 "Consultants" at bounding box center [558, 441] width 760 height 25
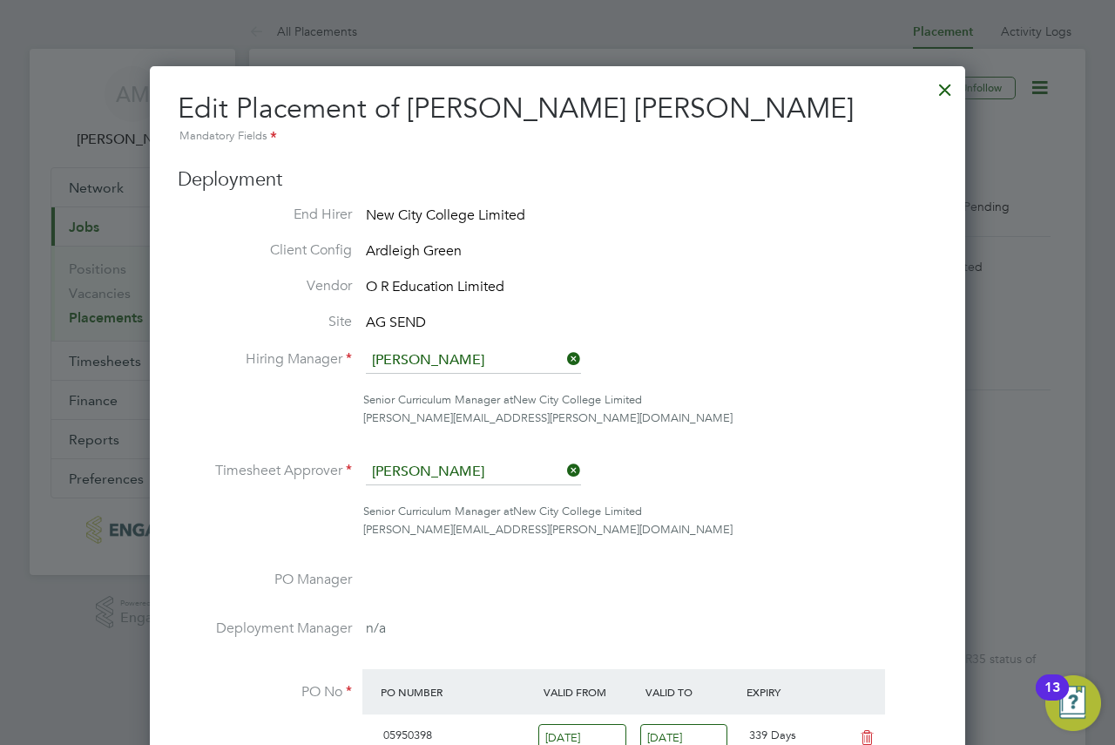
click at [941, 87] on div at bounding box center [944, 85] width 31 height 31
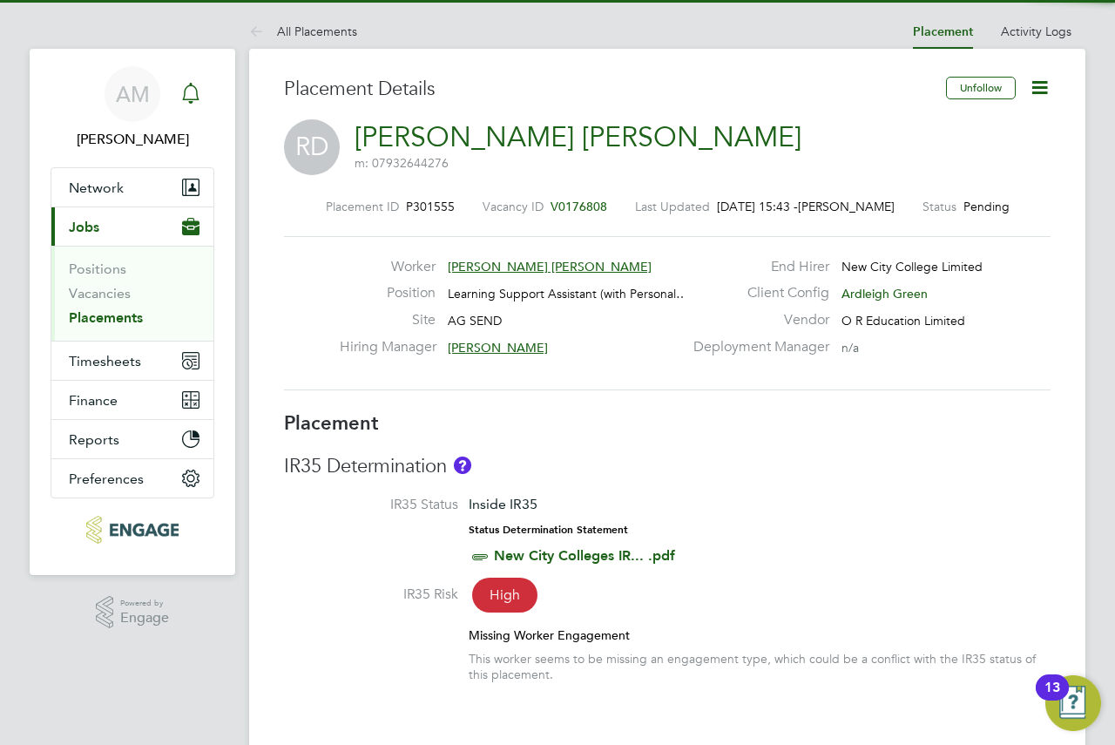
click at [192, 98] on icon "Main navigation" at bounding box center [190, 93] width 21 height 21
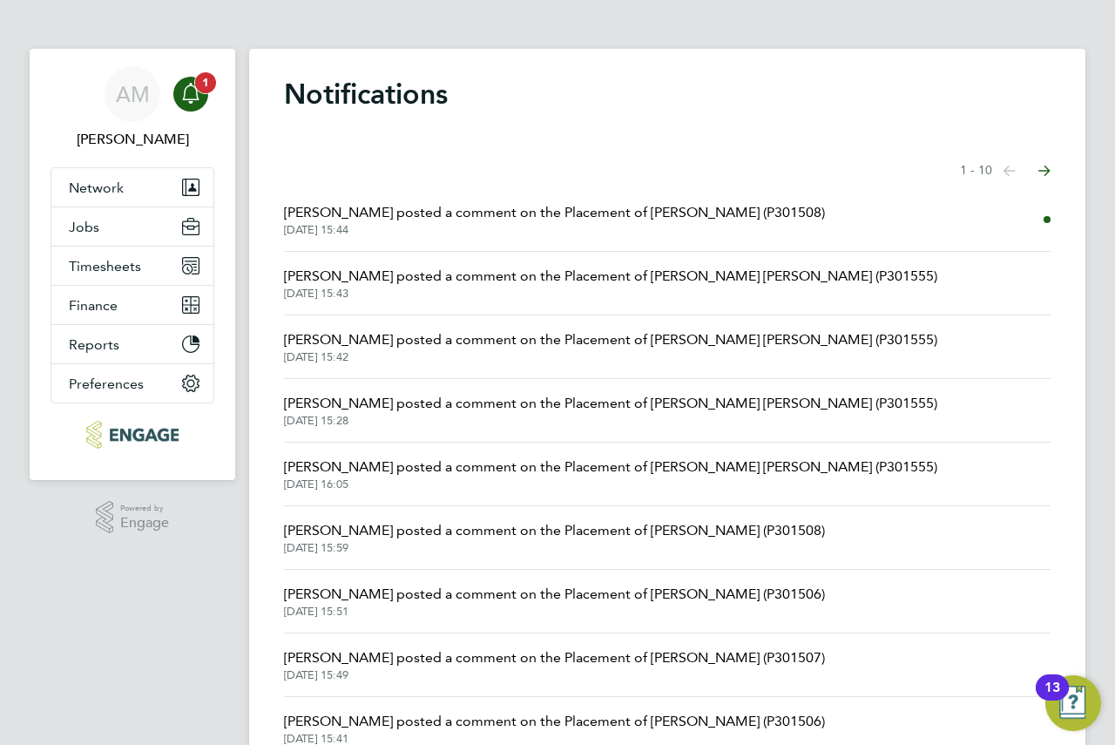
click at [192, 98] on icon "Main navigation" at bounding box center [190, 93] width 21 height 21
click at [193, 98] on icon "Main navigation" at bounding box center [190, 93] width 21 height 21
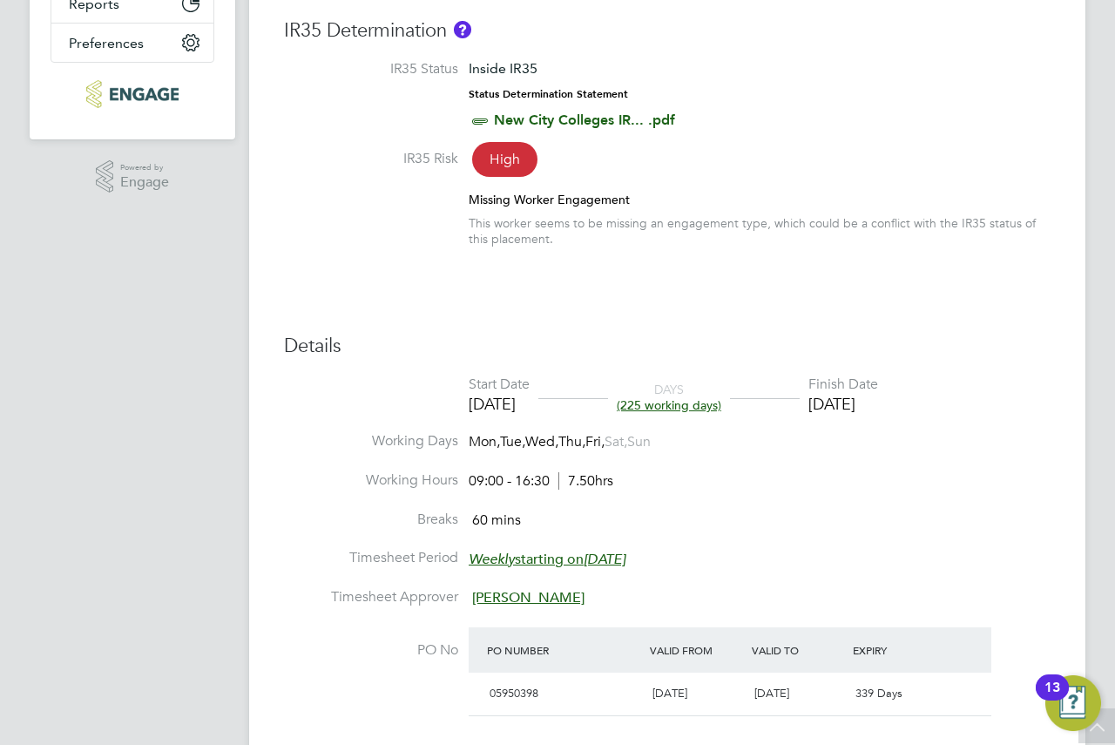
scroll to position [958, 0]
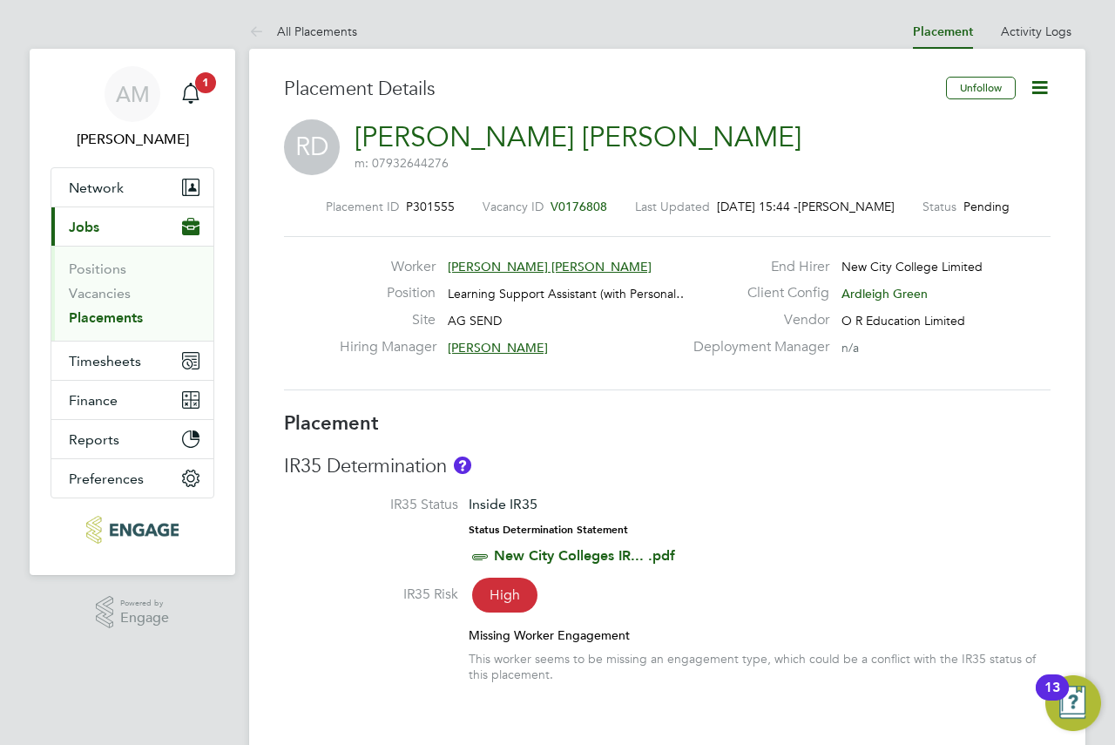
drag, startPoint x: 686, startPoint y: 467, endPoint x: 645, endPoint y: 420, distance: 62.4
drag, startPoint x: 645, startPoint y: 420, endPoint x: 640, endPoint y: 411, distance: 10.2
drag, startPoint x: 640, startPoint y: 411, endPoint x: 620, endPoint y: 409, distance: 20.1
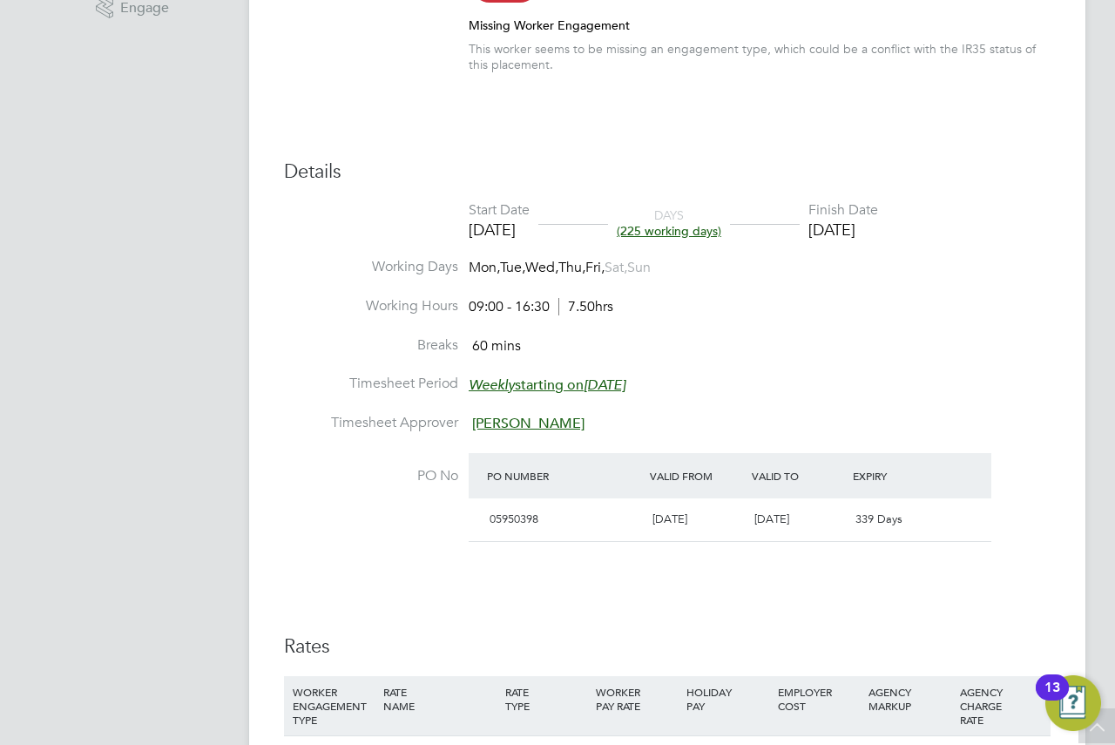
click at [716, 396] on li "Timesheet Period Weekly starting [DATE][DATE]" at bounding box center [667, 394] width 767 height 39
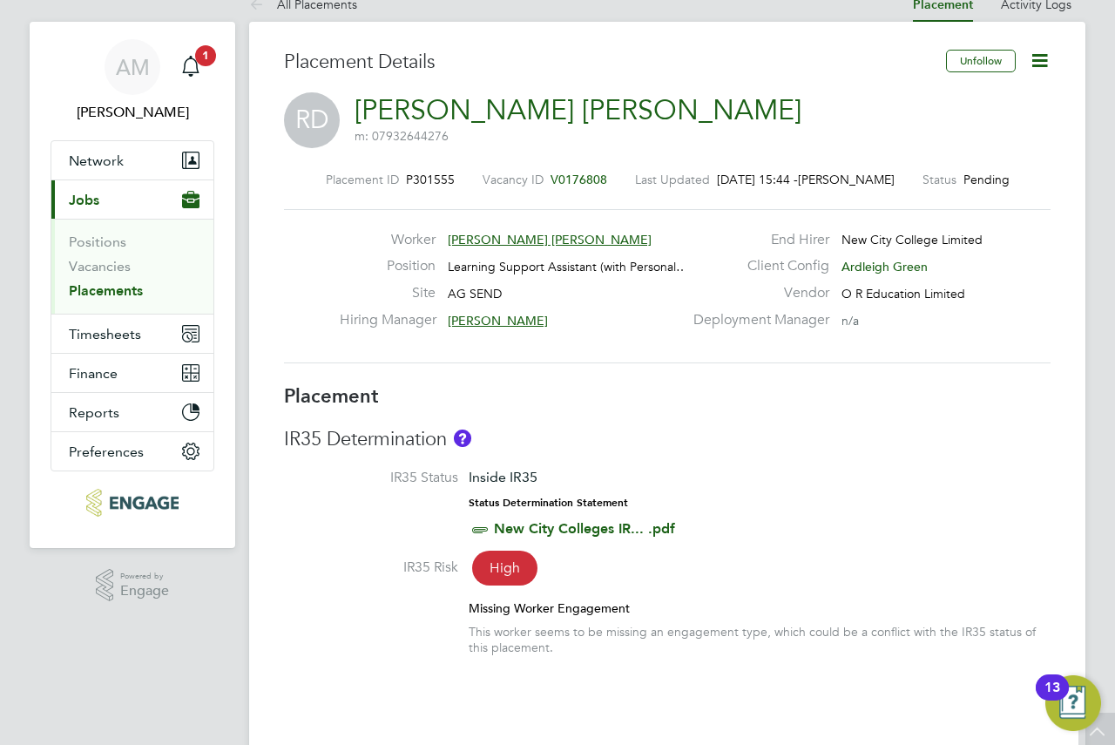
scroll to position [0, 0]
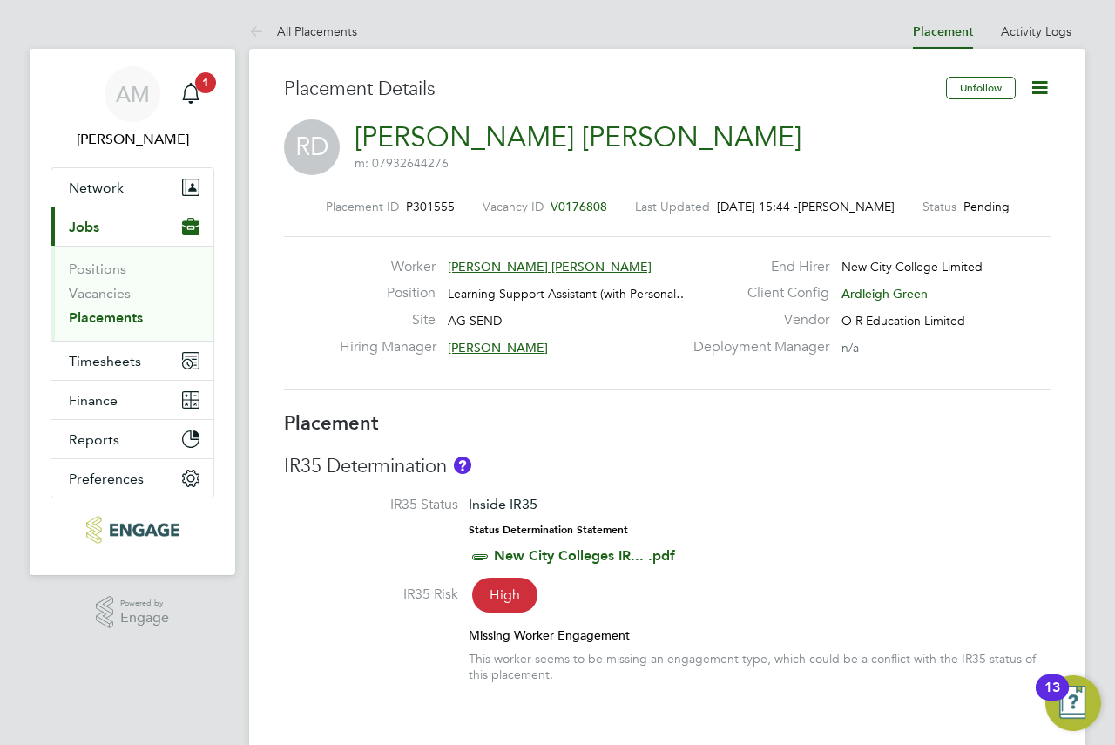
drag, startPoint x: 652, startPoint y: 190, endPoint x: 619, endPoint y: 151, distance: 51.3
click at [618, 149] on div "RD [PERSON_NAME] [PERSON_NAME] m: 07932644276" at bounding box center [667, 148] width 767 height 59
click at [111, 299] on link "Vacancies" at bounding box center [100, 293] width 62 height 17
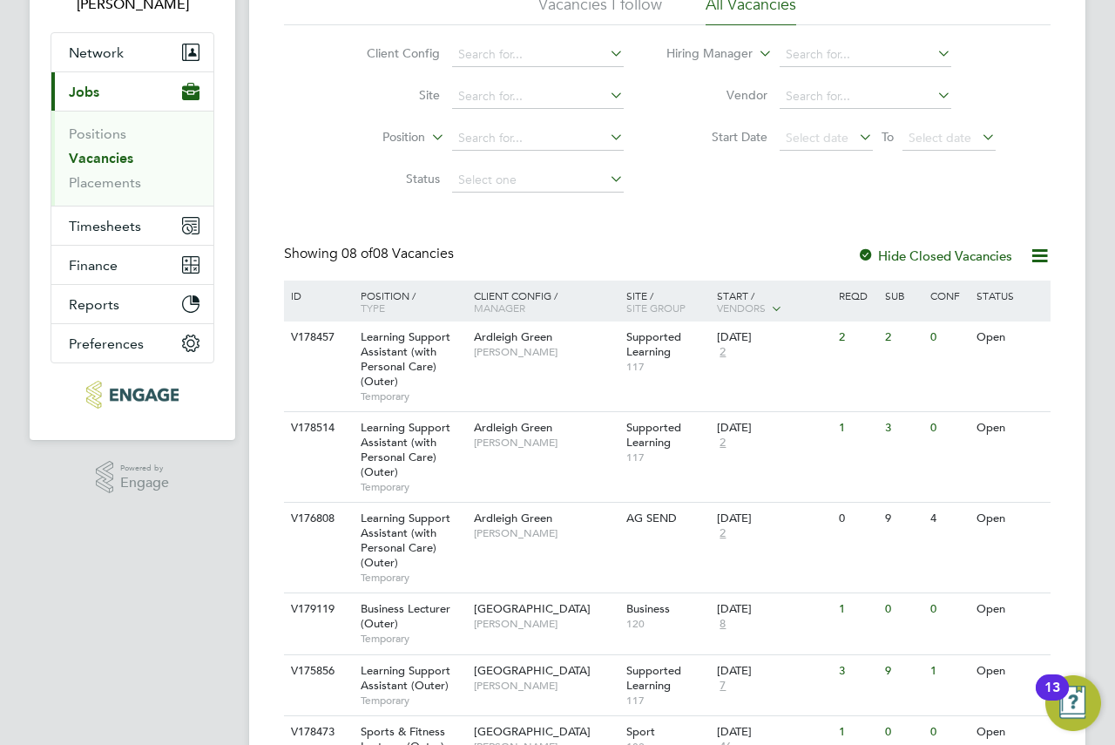
scroll to position [261, 0]
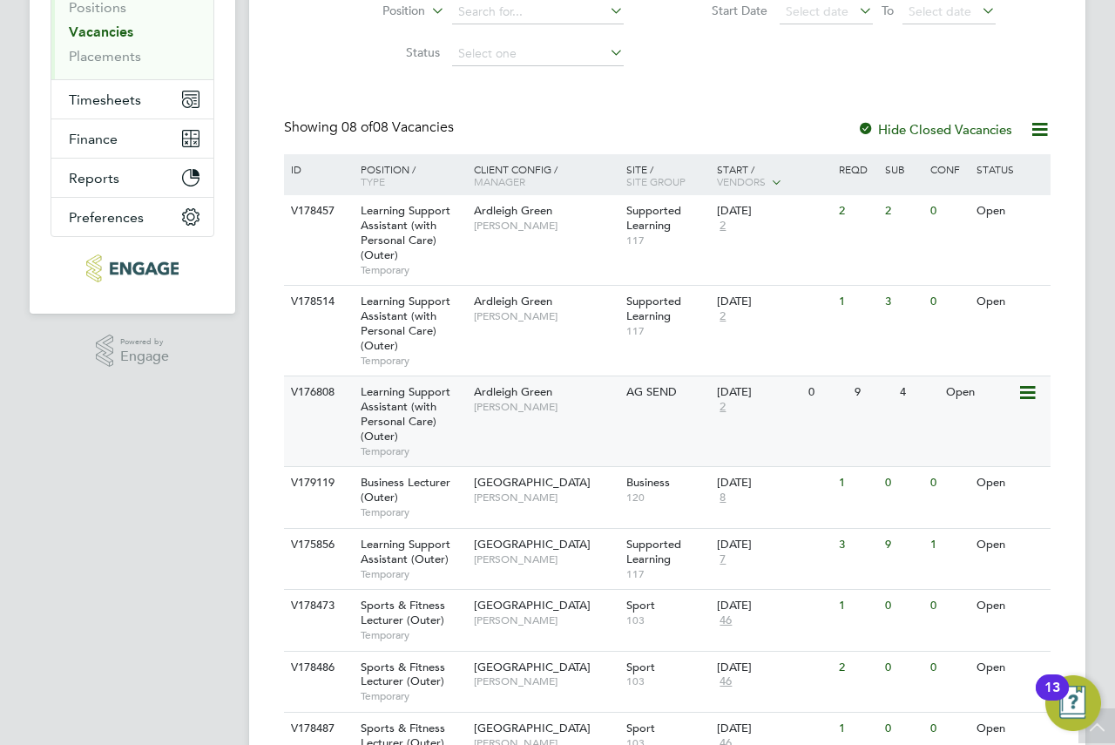
drag, startPoint x: 519, startPoint y: 425, endPoint x: 436, endPoint y: 415, distance: 84.3
click at [436, 415] on div "Learning Support Assistant (with Personal Care) (Outer) Temporary" at bounding box center [409, 421] width 122 height 90
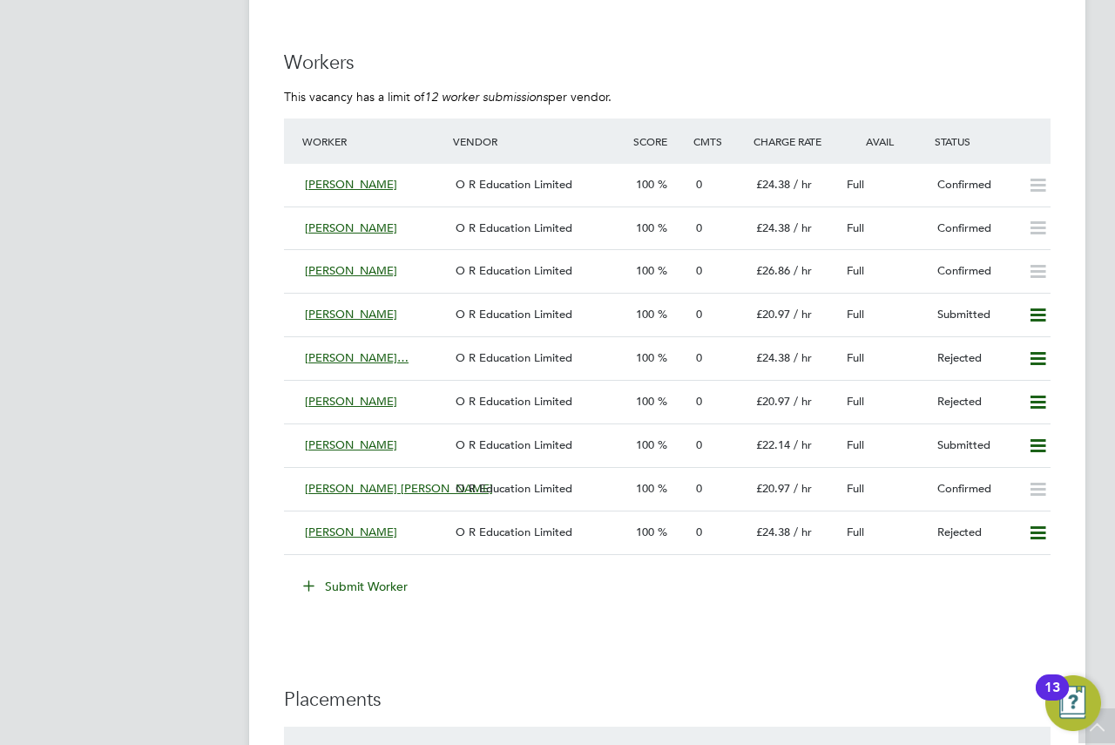
drag, startPoint x: 118, startPoint y: 318, endPoint x: 109, endPoint y: 257, distance: 61.7
click at [565, 490] on span "O R Education Limited" at bounding box center [514, 488] width 117 height 15
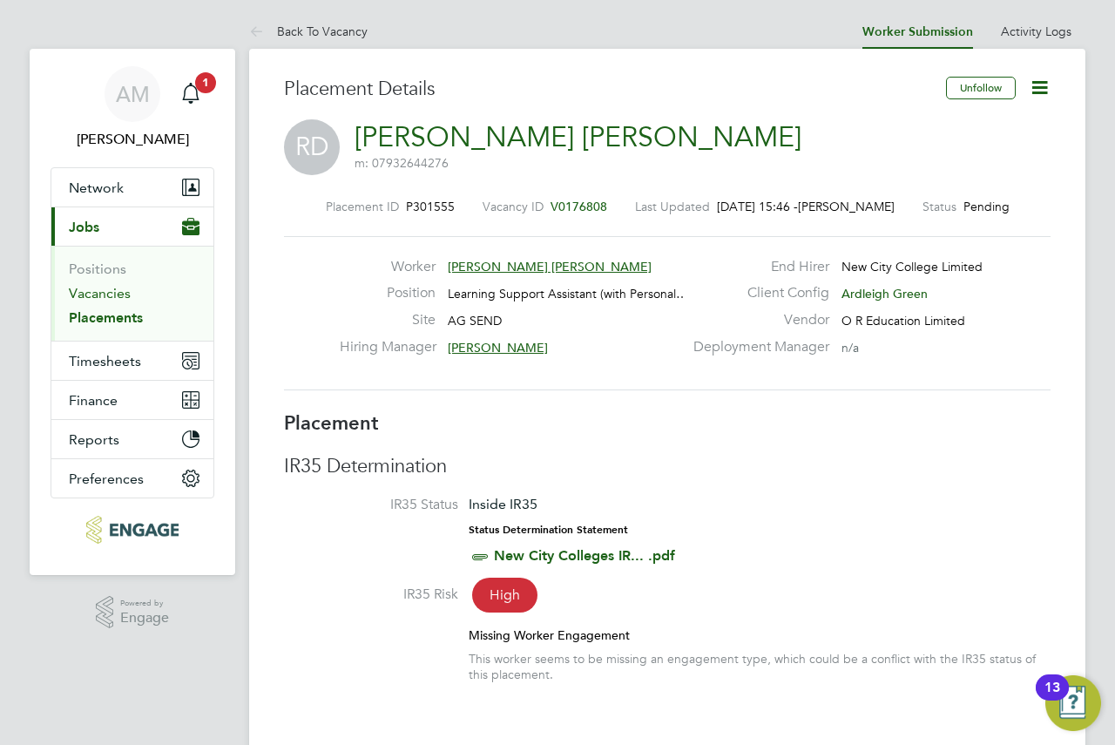
click at [81, 299] on link "Vacancies" at bounding box center [100, 293] width 62 height 17
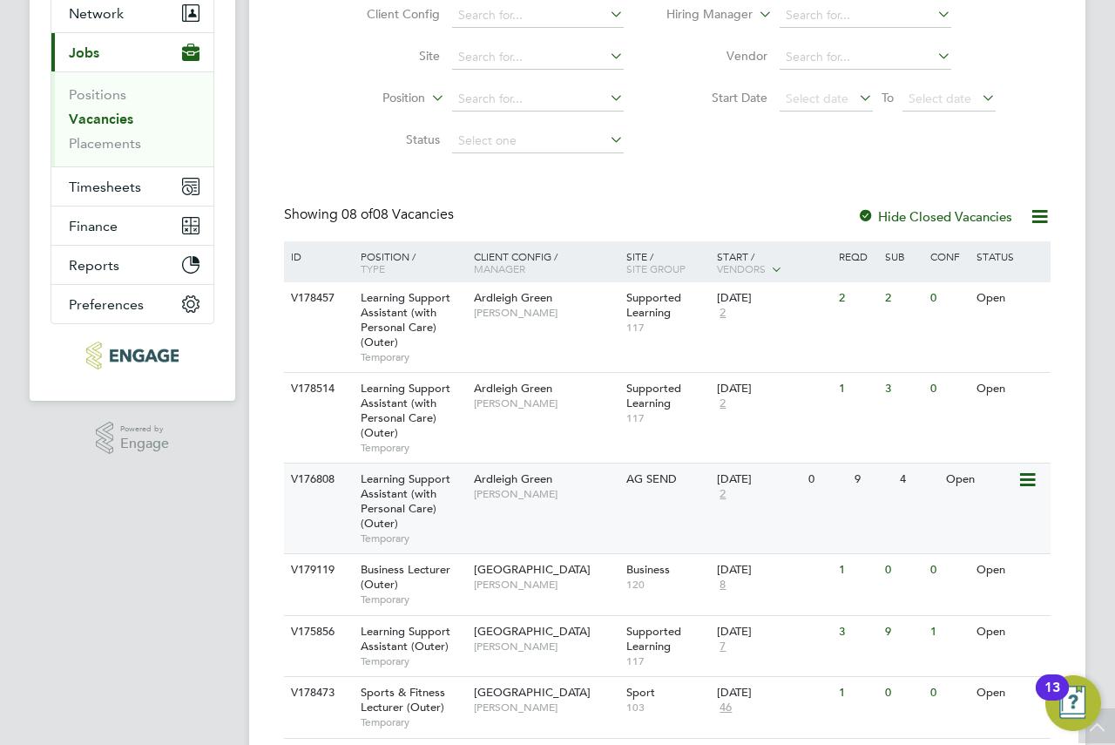
drag, startPoint x: 580, startPoint y: 374, endPoint x: 519, endPoint y: 476, distance: 118.8
click at [519, 476] on span "Ardleigh Green" at bounding box center [513, 478] width 78 height 15
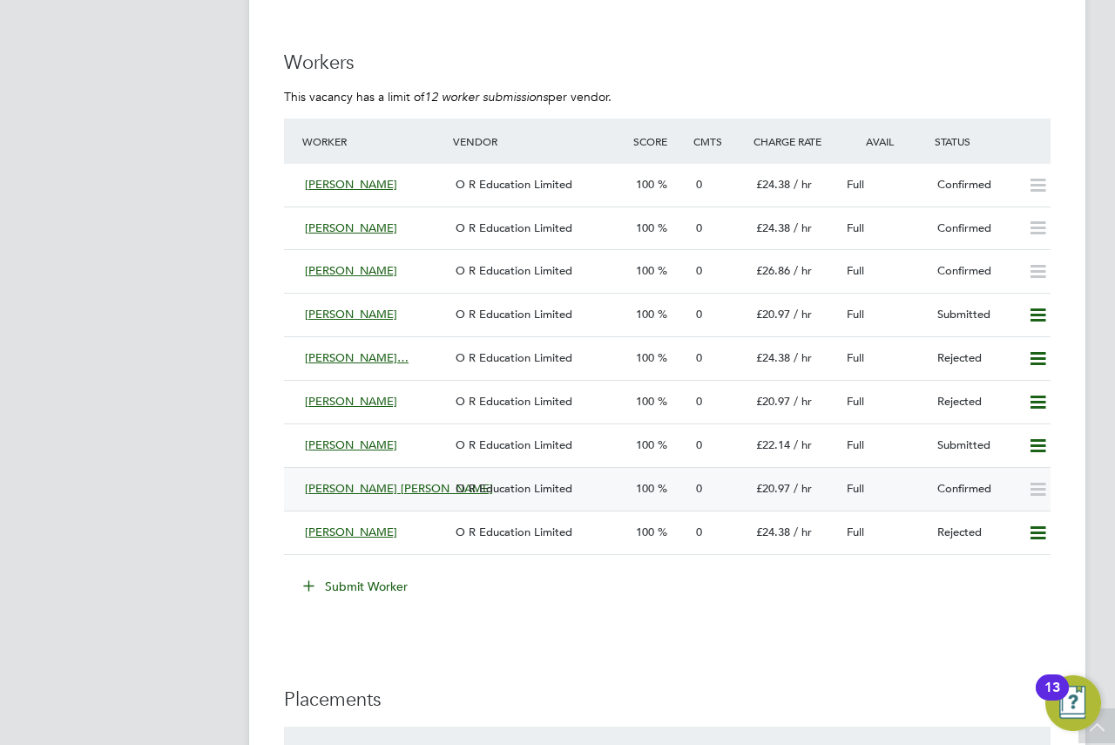
click at [402, 491] on div "[PERSON_NAME] [PERSON_NAME]" at bounding box center [373, 489] width 151 height 29
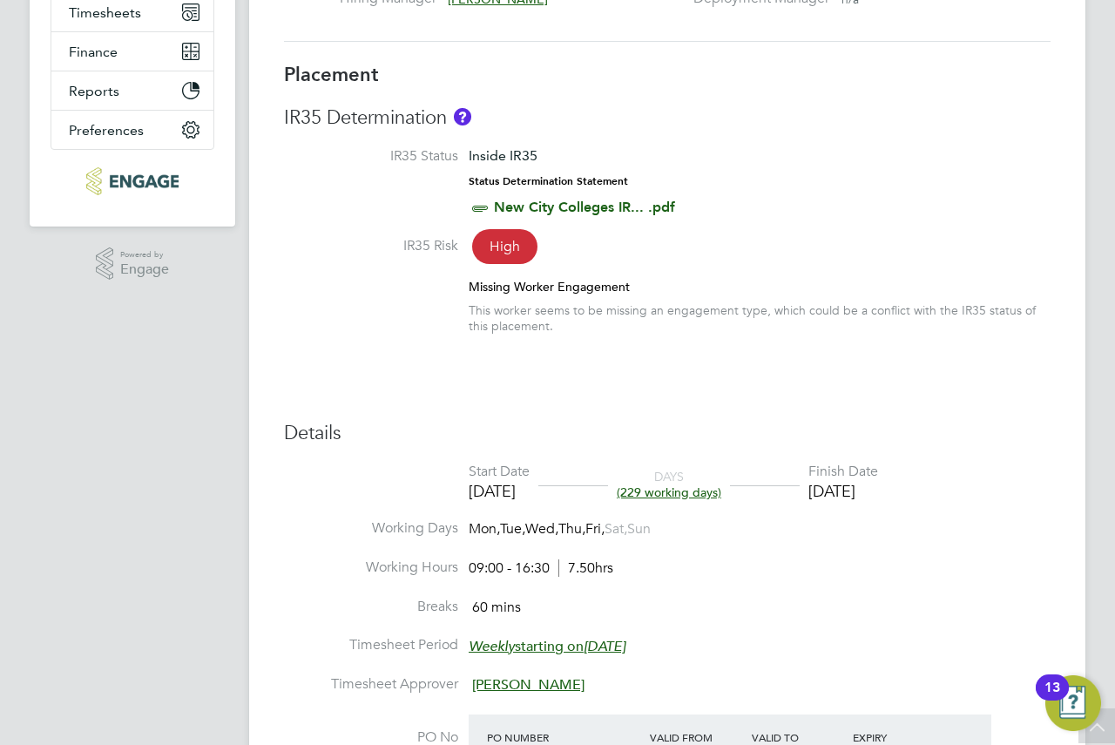
scroll to position [871, 0]
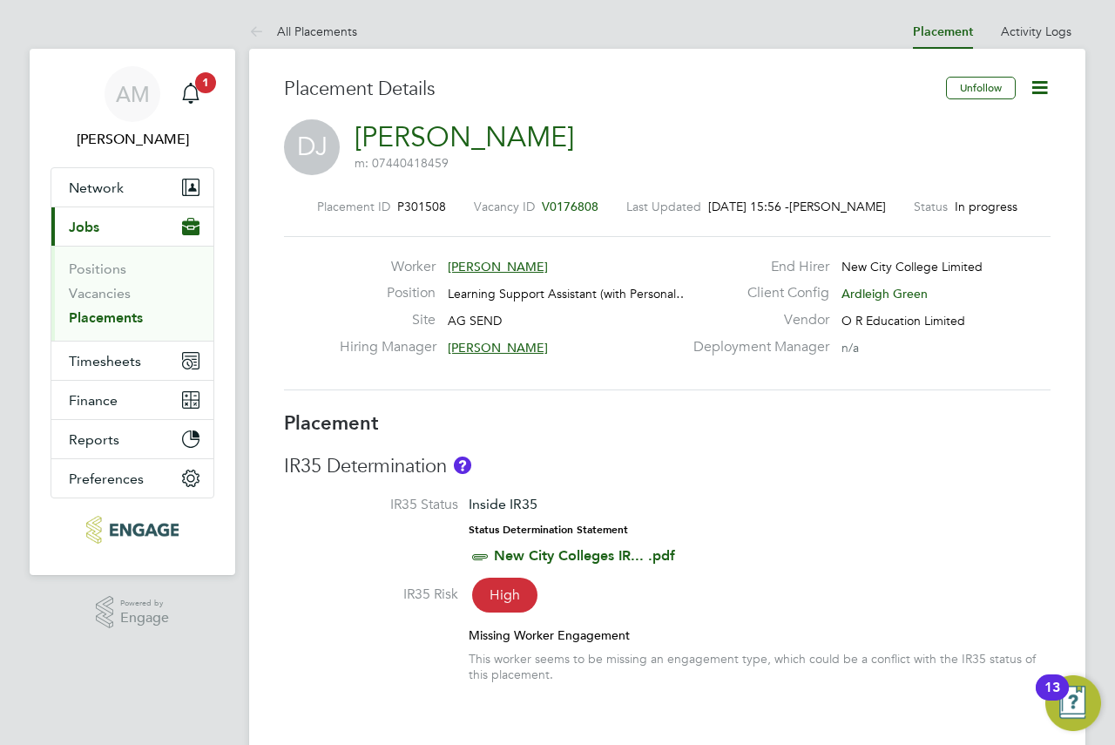
click at [1042, 91] on icon at bounding box center [1040, 88] width 22 height 22
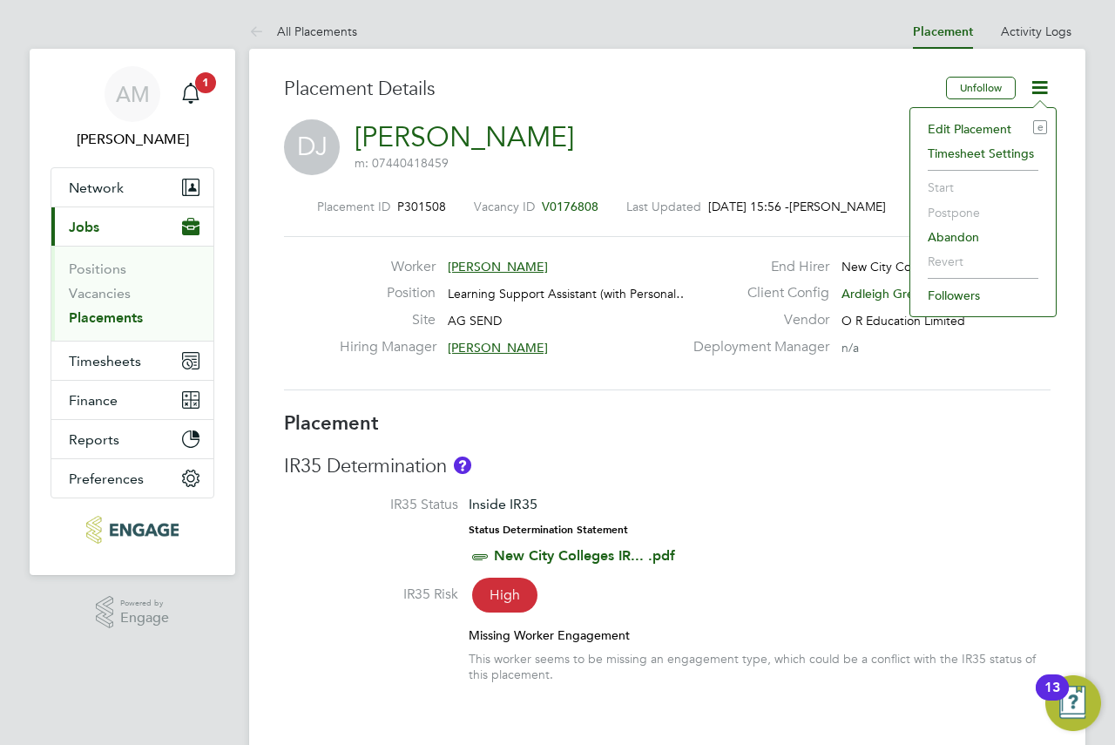
click at [972, 133] on li "Edit Placement e" at bounding box center [983, 129] width 128 height 24
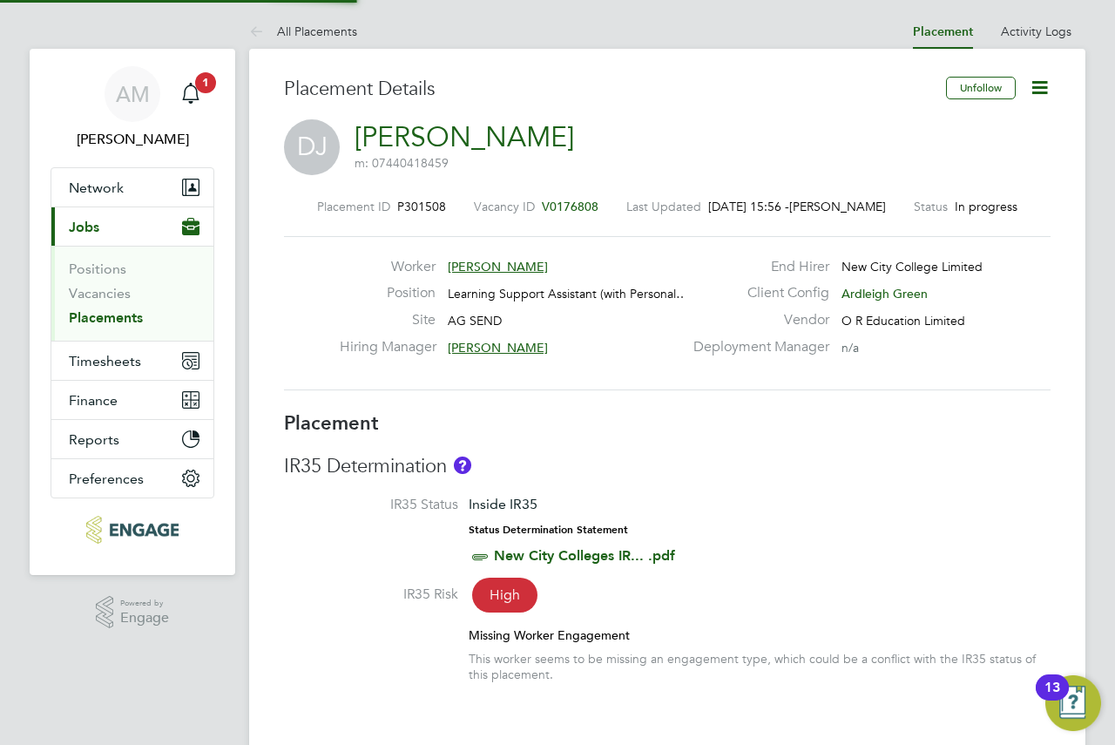
type input "[PERSON_NAME]"
type input "26 Aug 2025"
type input "[DATE]"
type input "09:00"
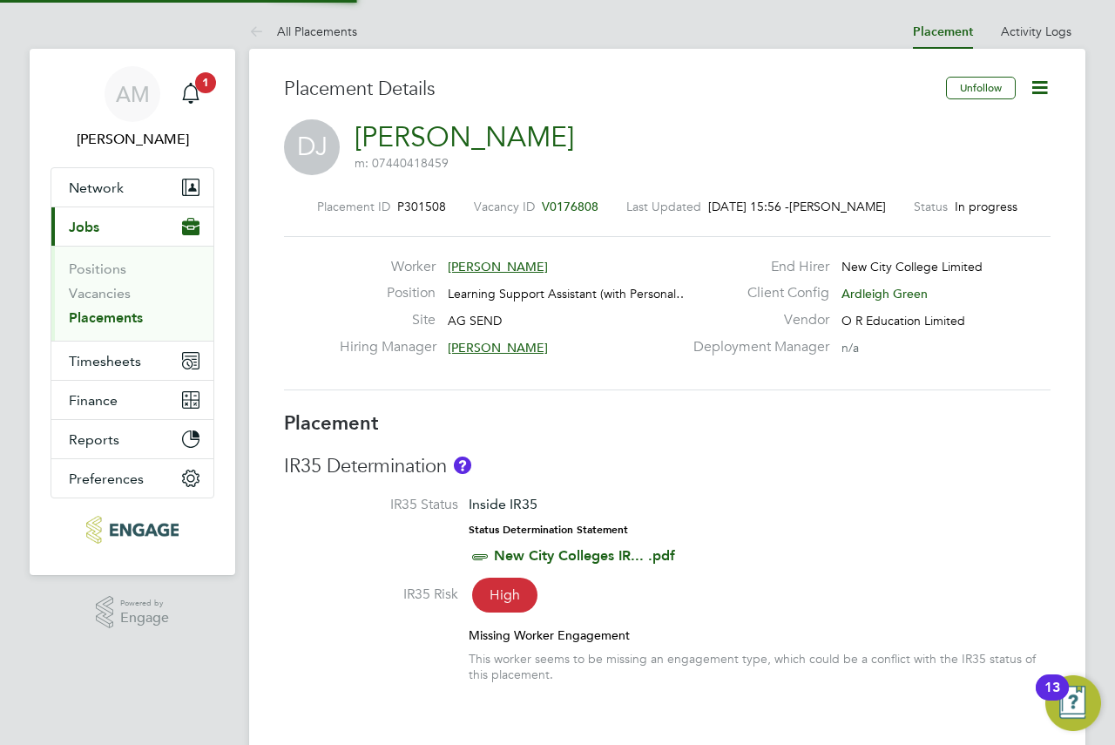
type input "16:30"
